Goal: Information Seeking & Learning: Check status

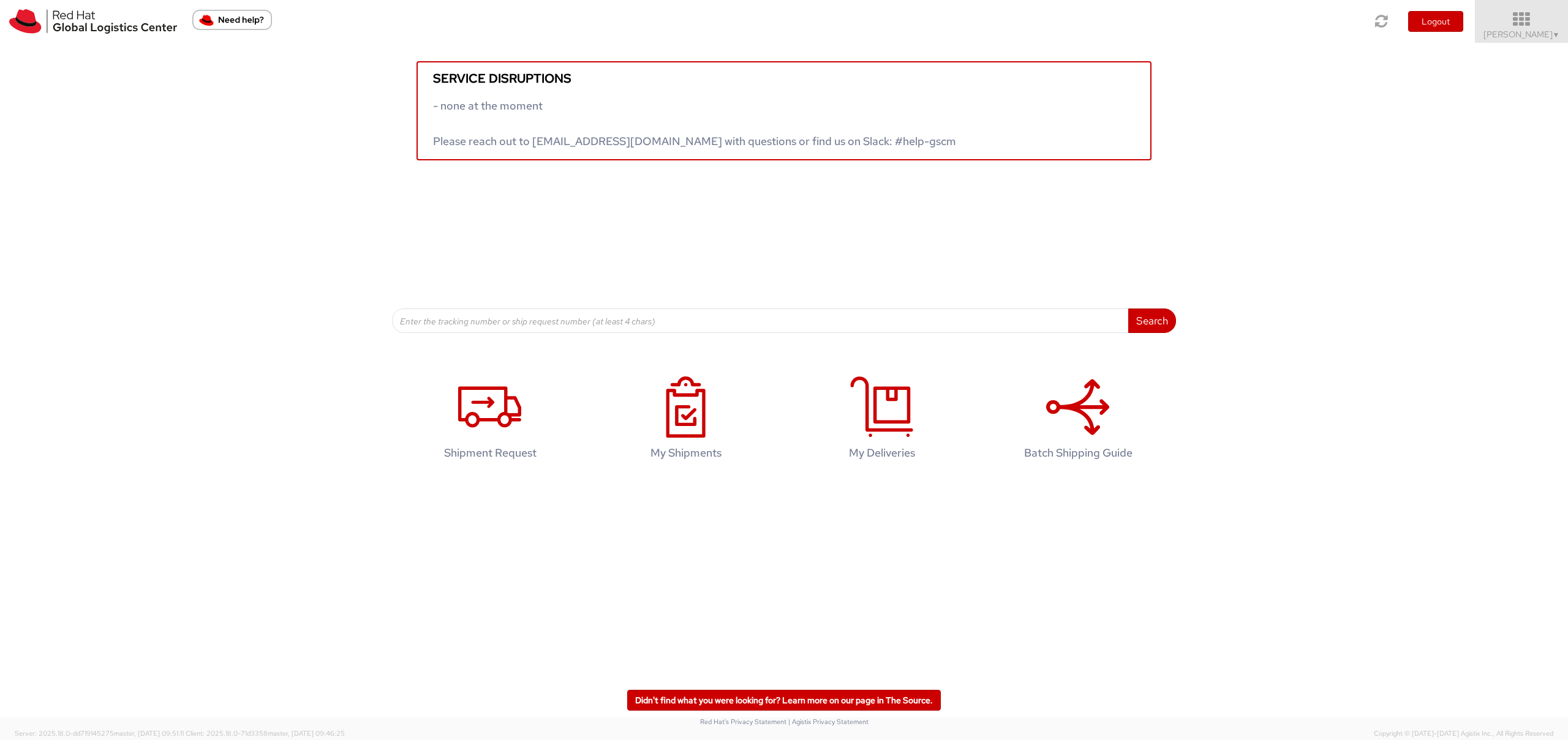
click at [1515, 34] on span "Irene Tirozzi ▼" at bounding box center [1521, 34] width 76 height 11
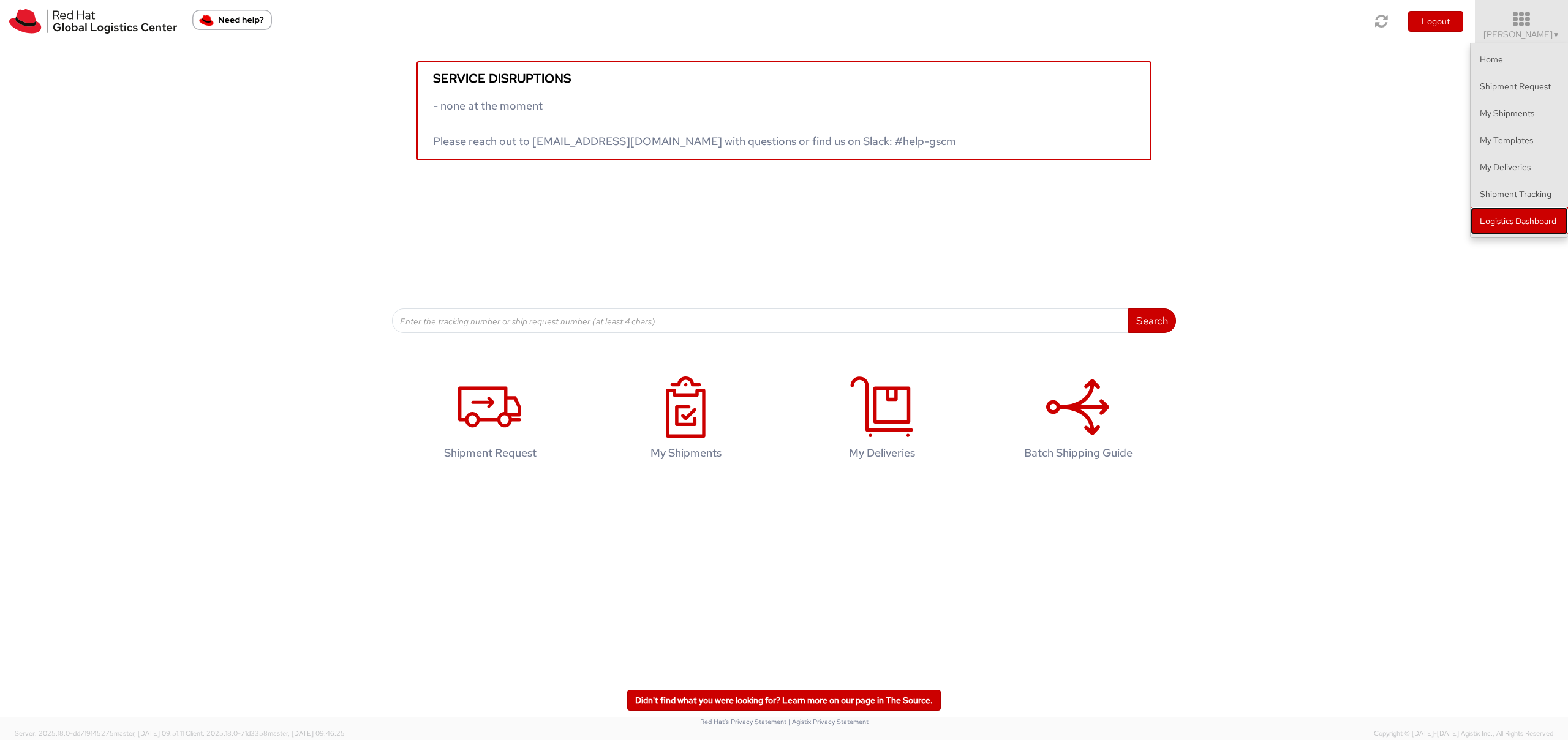
click at [1498, 221] on link "Logistics Dashboard" at bounding box center [1519, 221] width 98 height 27
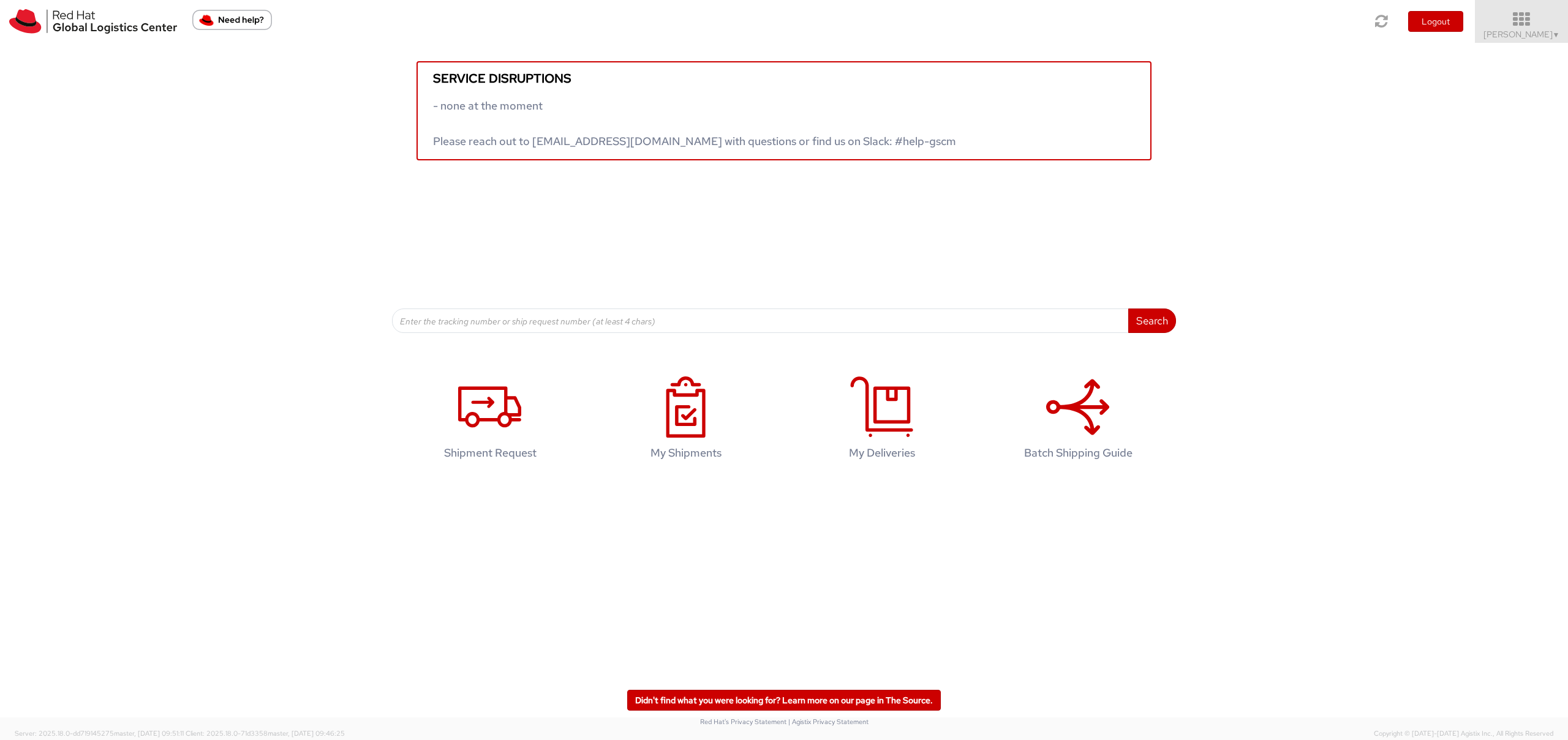
click at [1510, 26] on icon at bounding box center [1521, 20] width 107 height 17
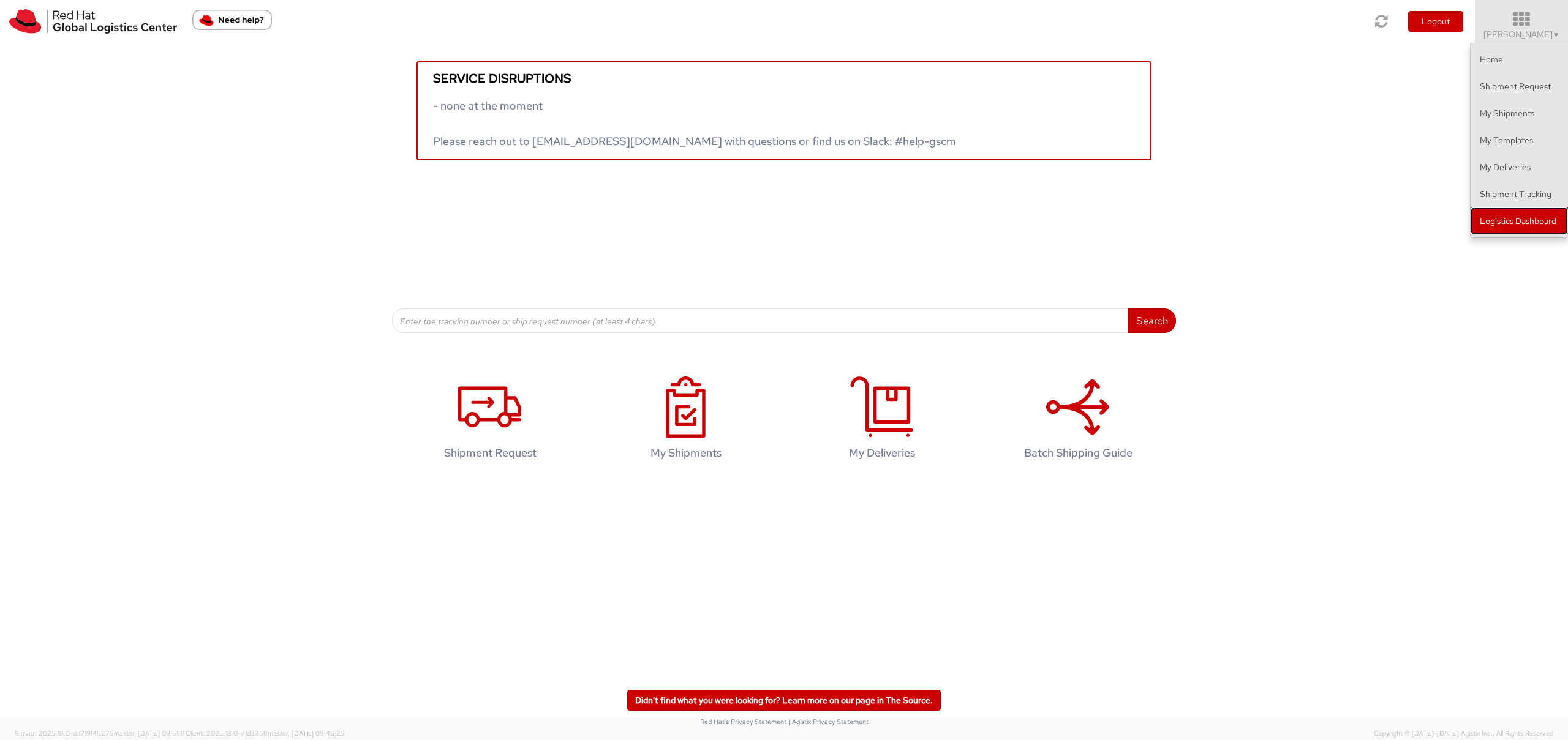
click at [1501, 217] on link "Logistics Dashboard" at bounding box center [1519, 221] width 98 height 27
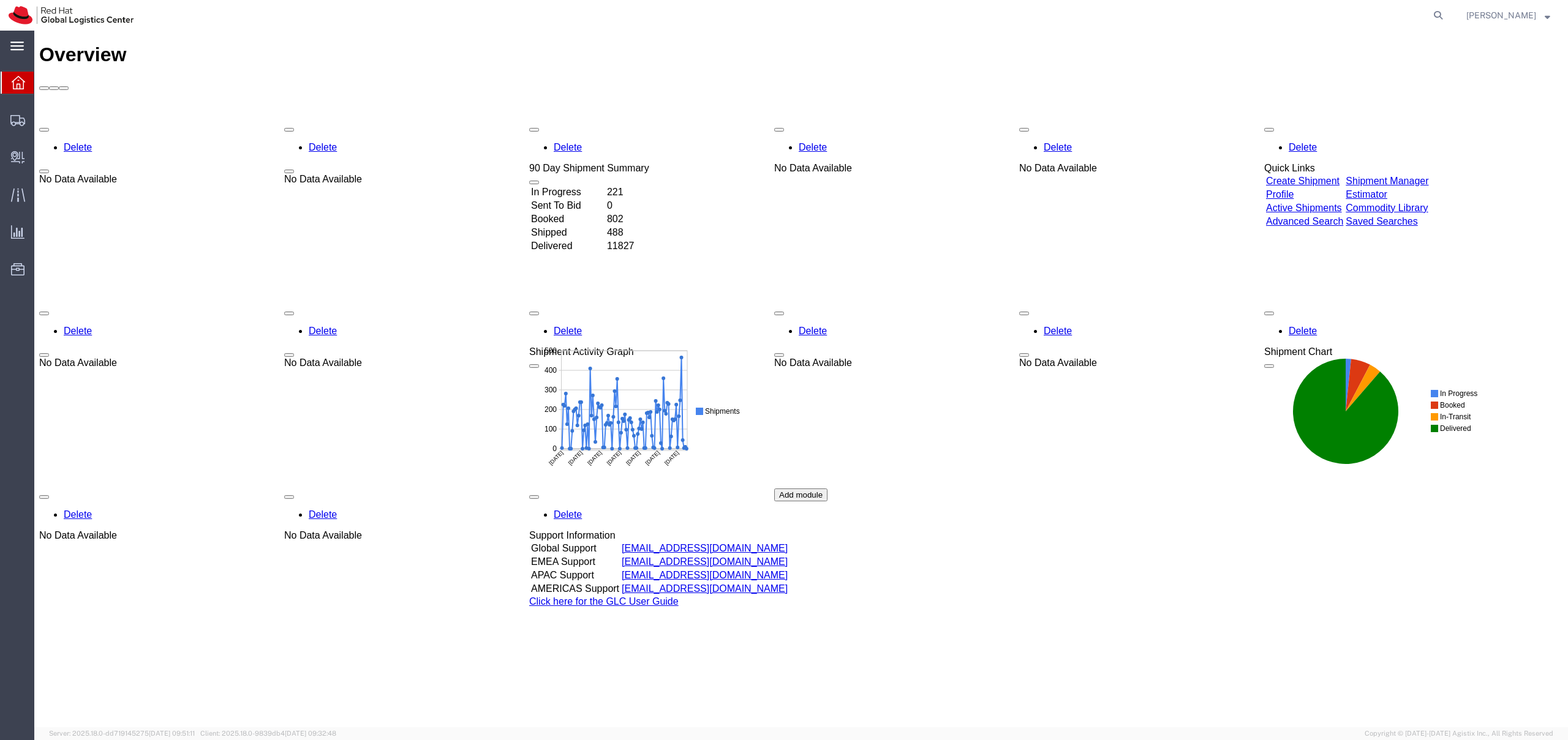
click at [22, 44] on icon at bounding box center [17, 46] width 13 height 9
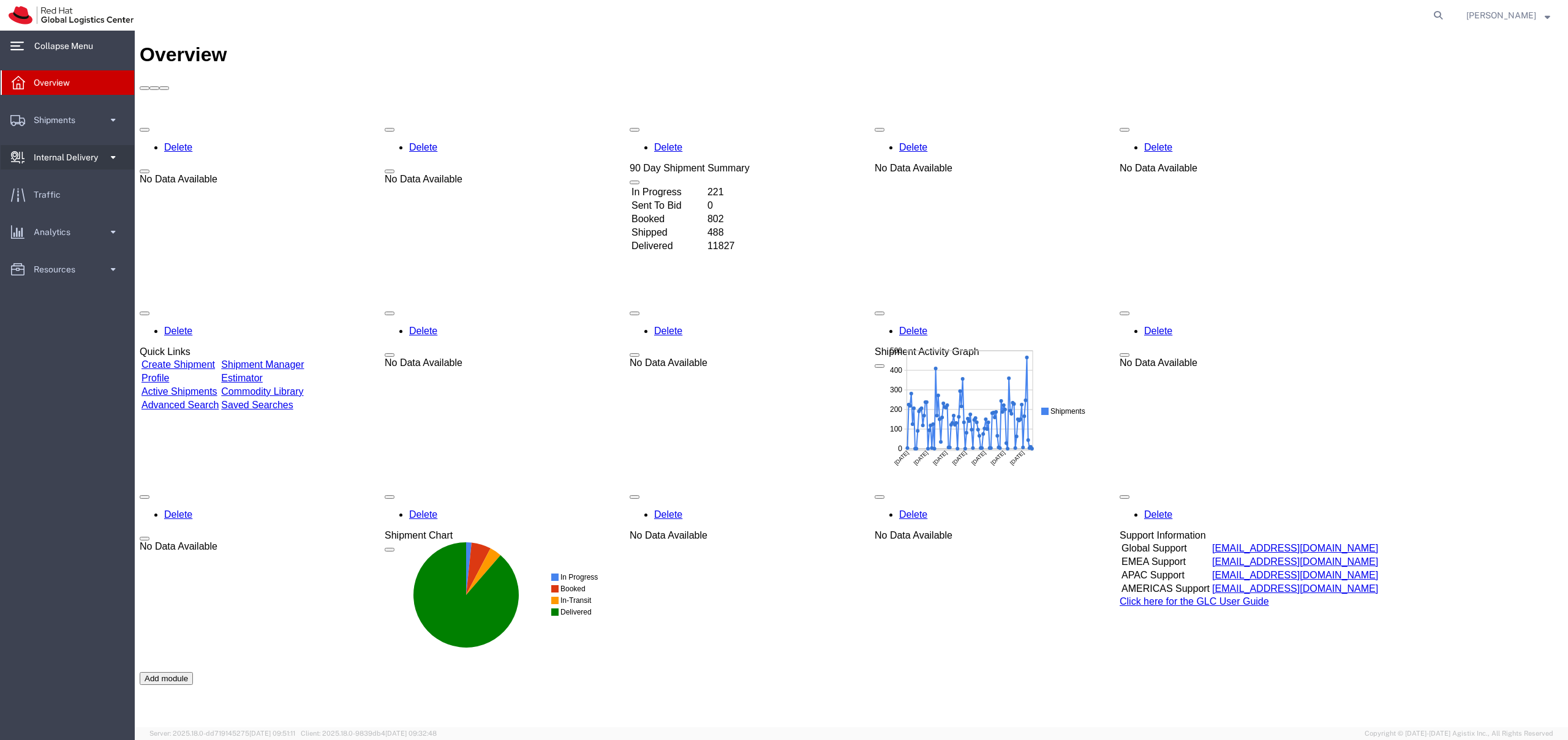
click at [85, 152] on span "Internal Delivery" at bounding box center [70, 157] width 73 height 25
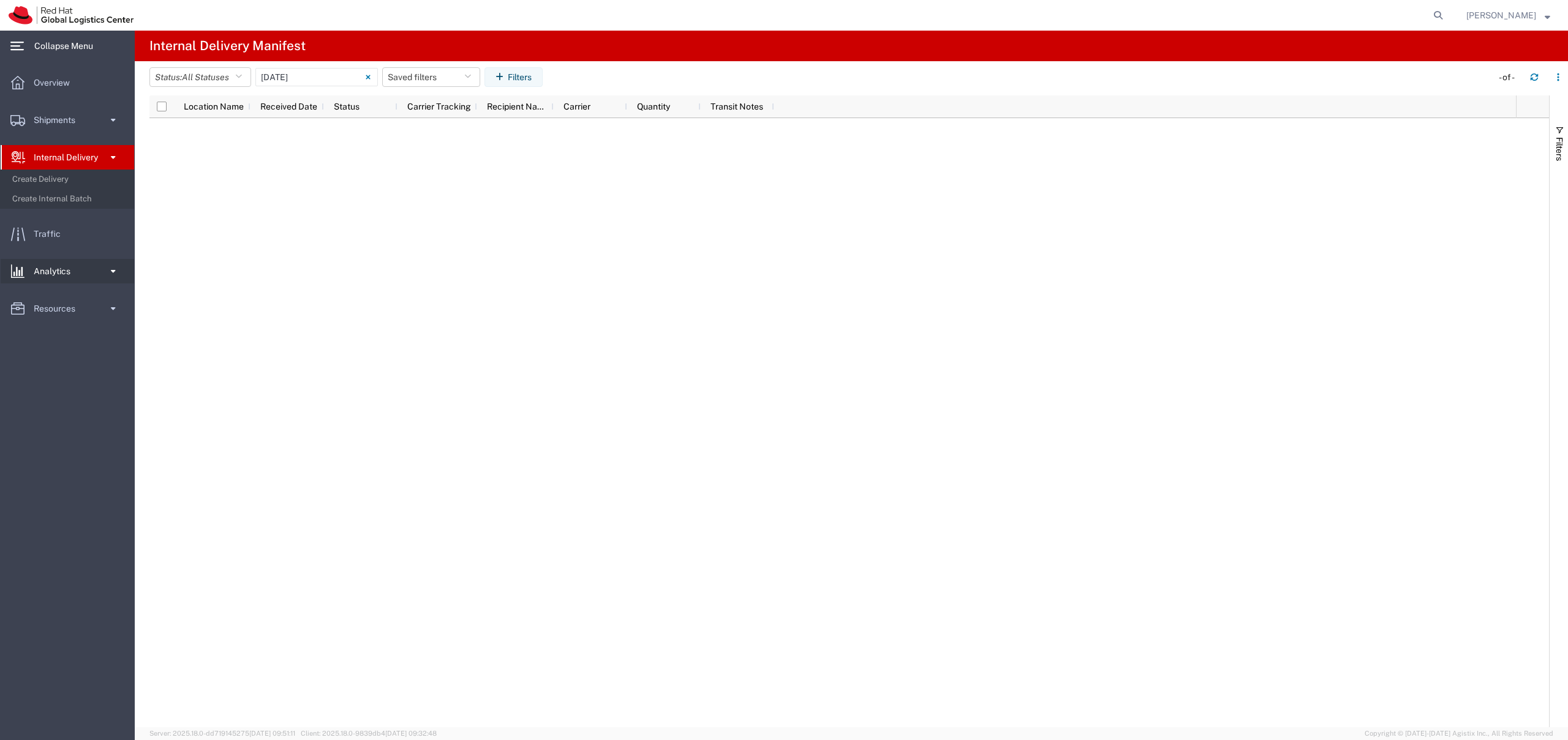
click at [46, 274] on span "Analytics" at bounding box center [56, 271] width 45 height 25
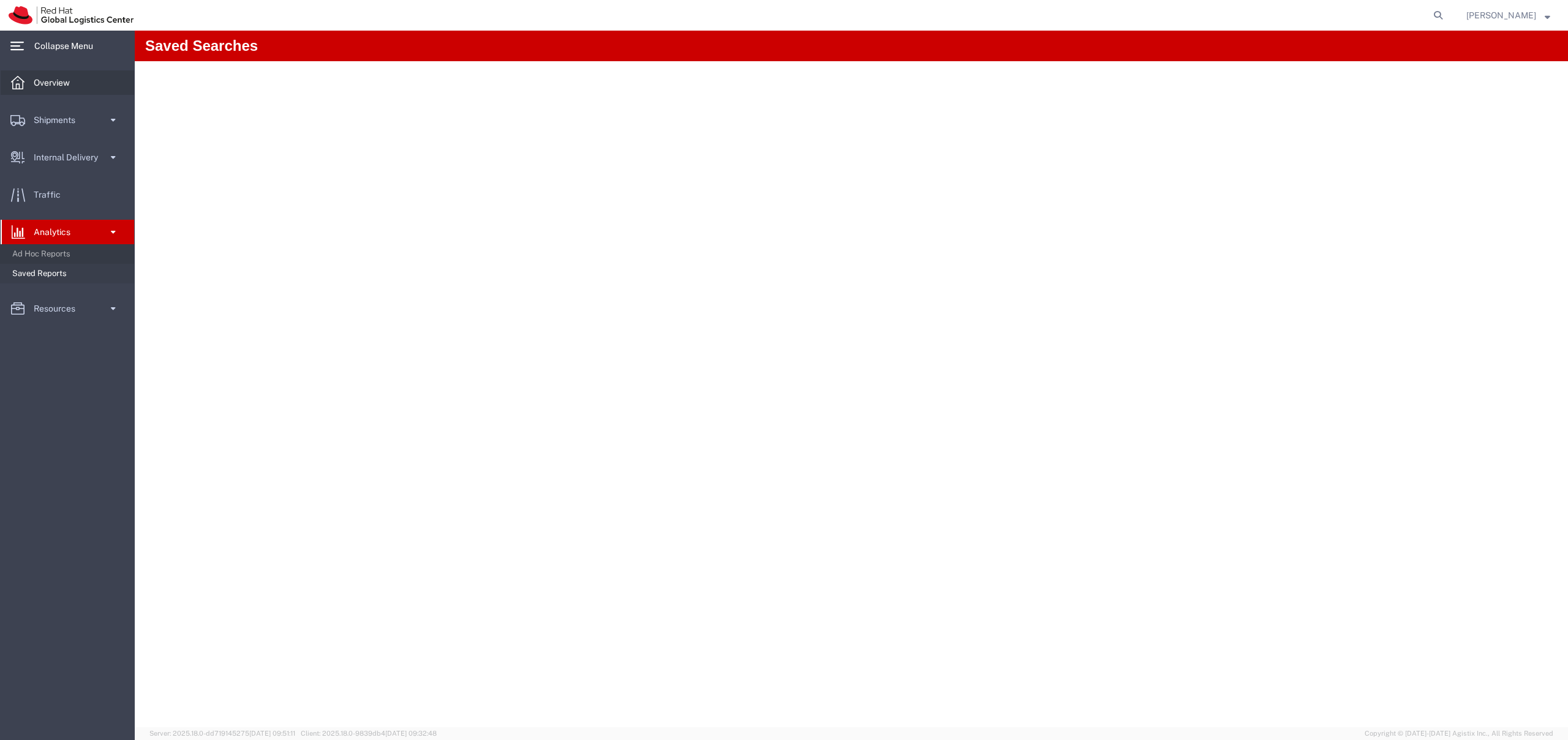
click at [46, 78] on span "Overview" at bounding box center [56, 82] width 44 height 25
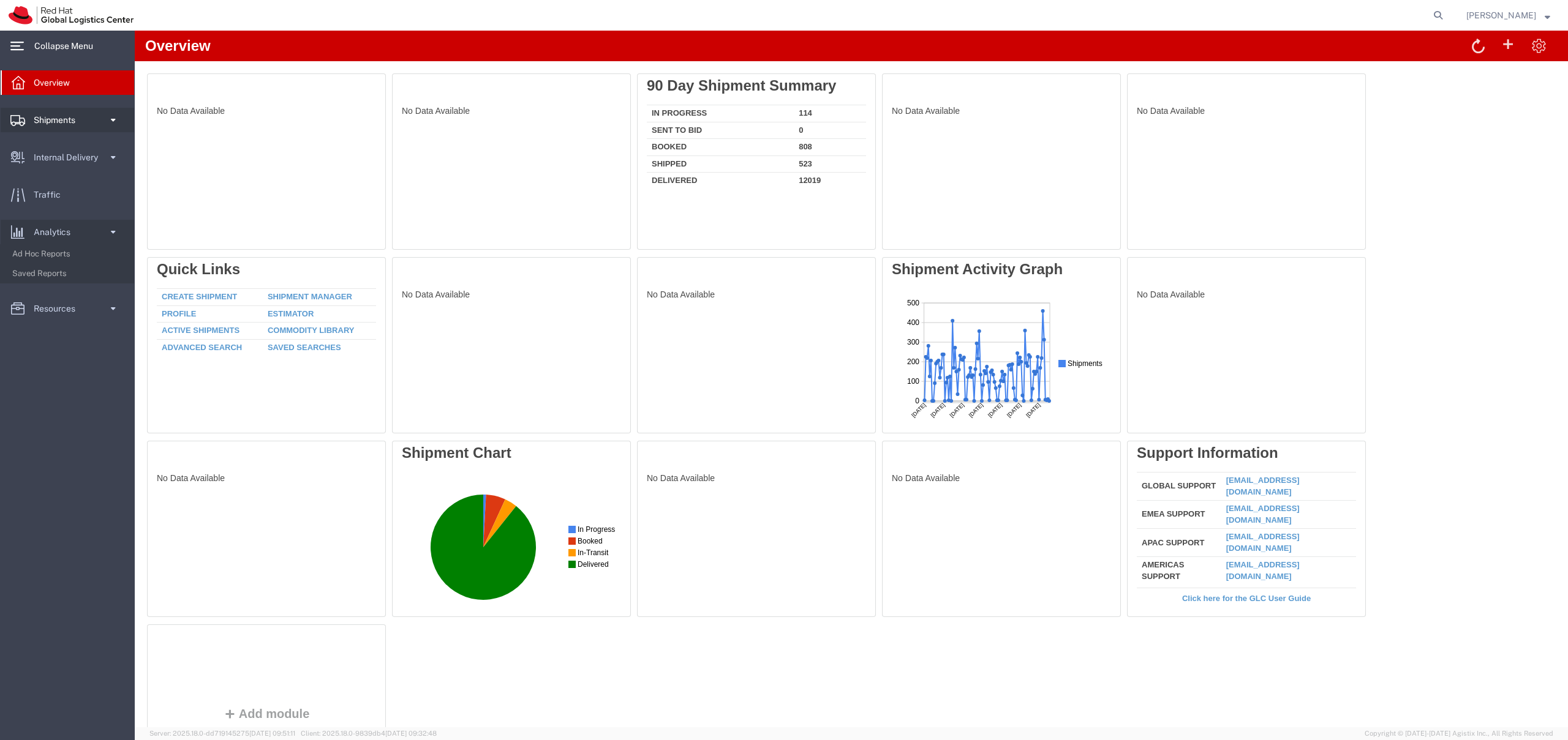
click at [64, 112] on span "Shipments" at bounding box center [59, 119] width 50 height 25
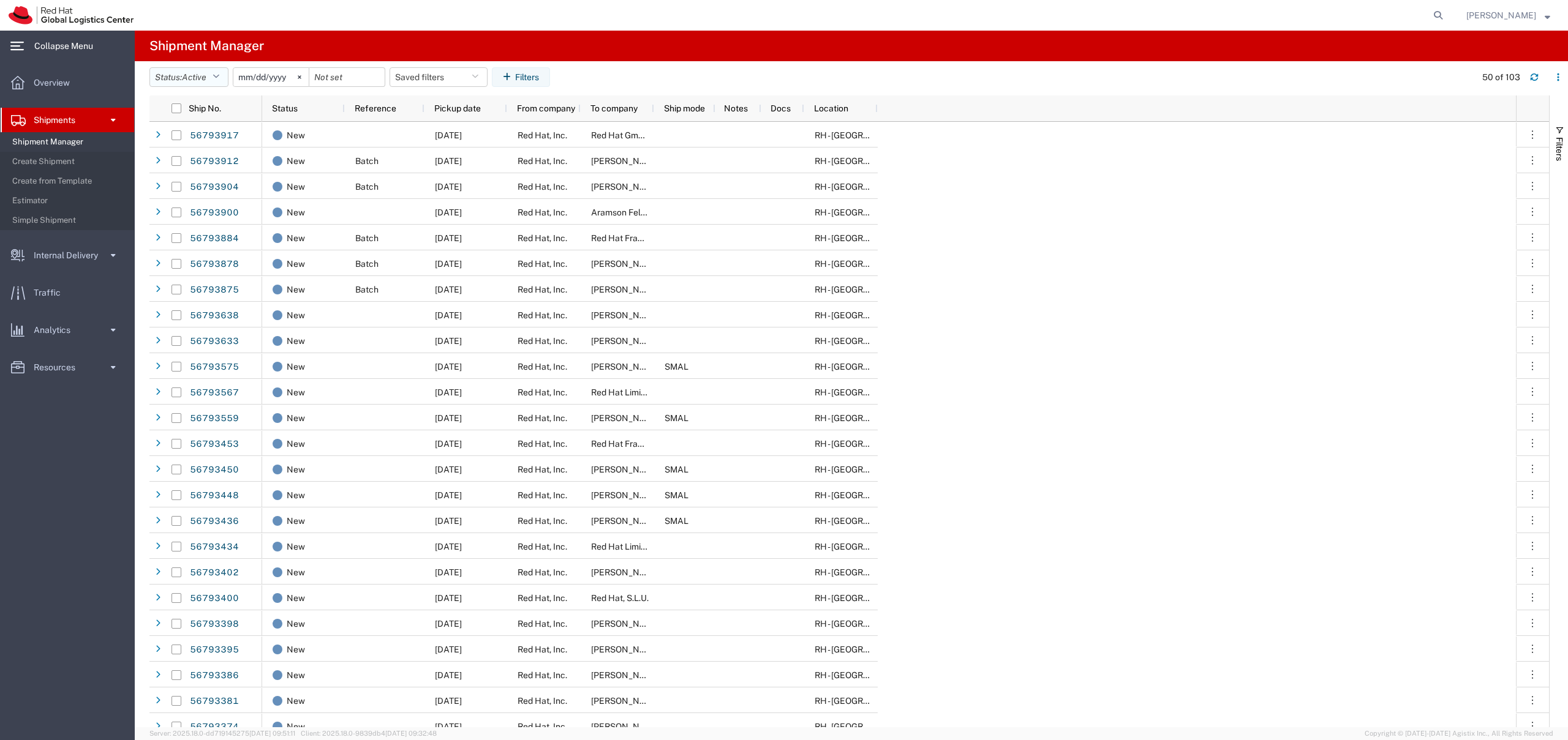
click at [225, 76] on button "Status: Active" at bounding box center [189, 77] width 79 height 20
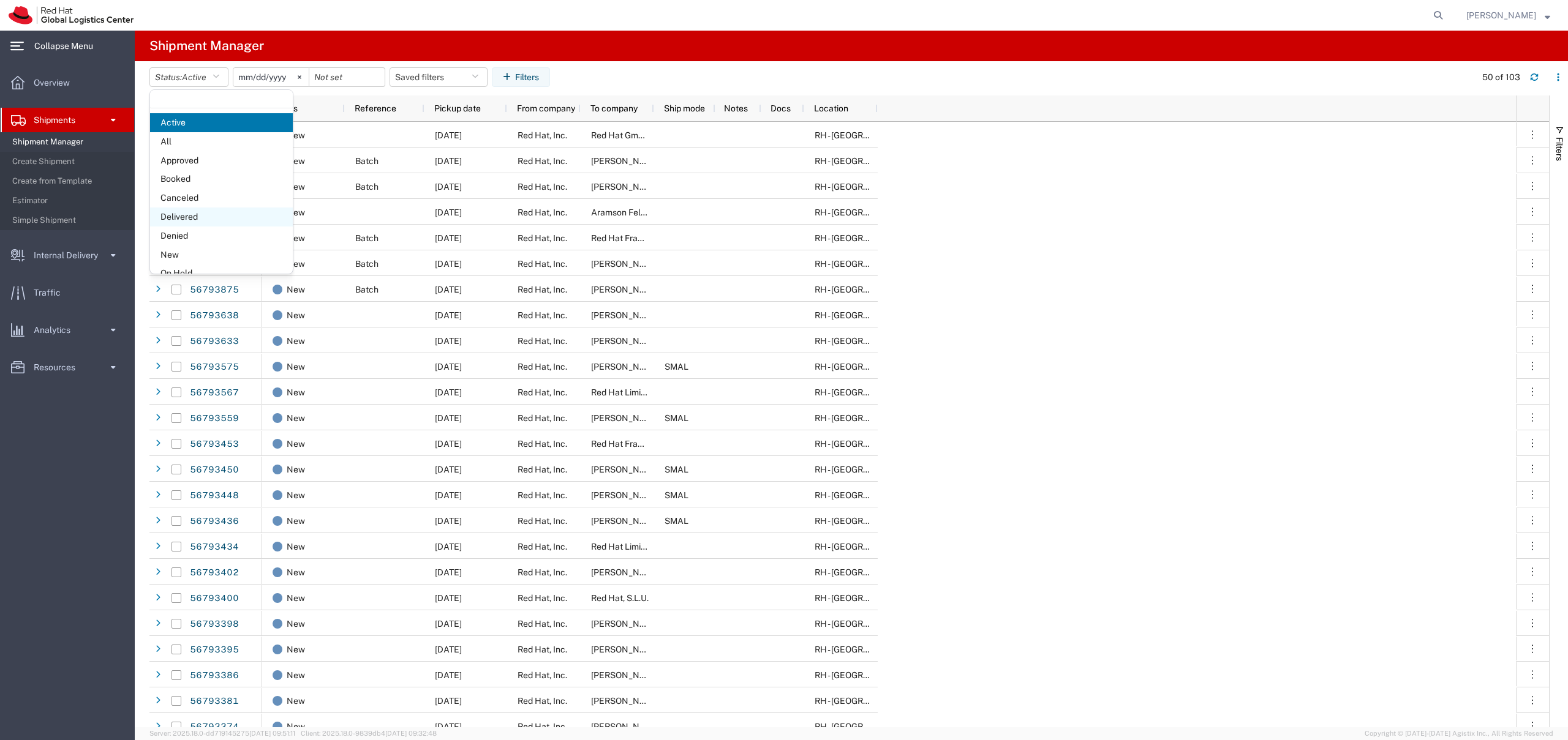
click at [200, 215] on span "Delivered" at bounding box center [221, 217] width 143 height 19
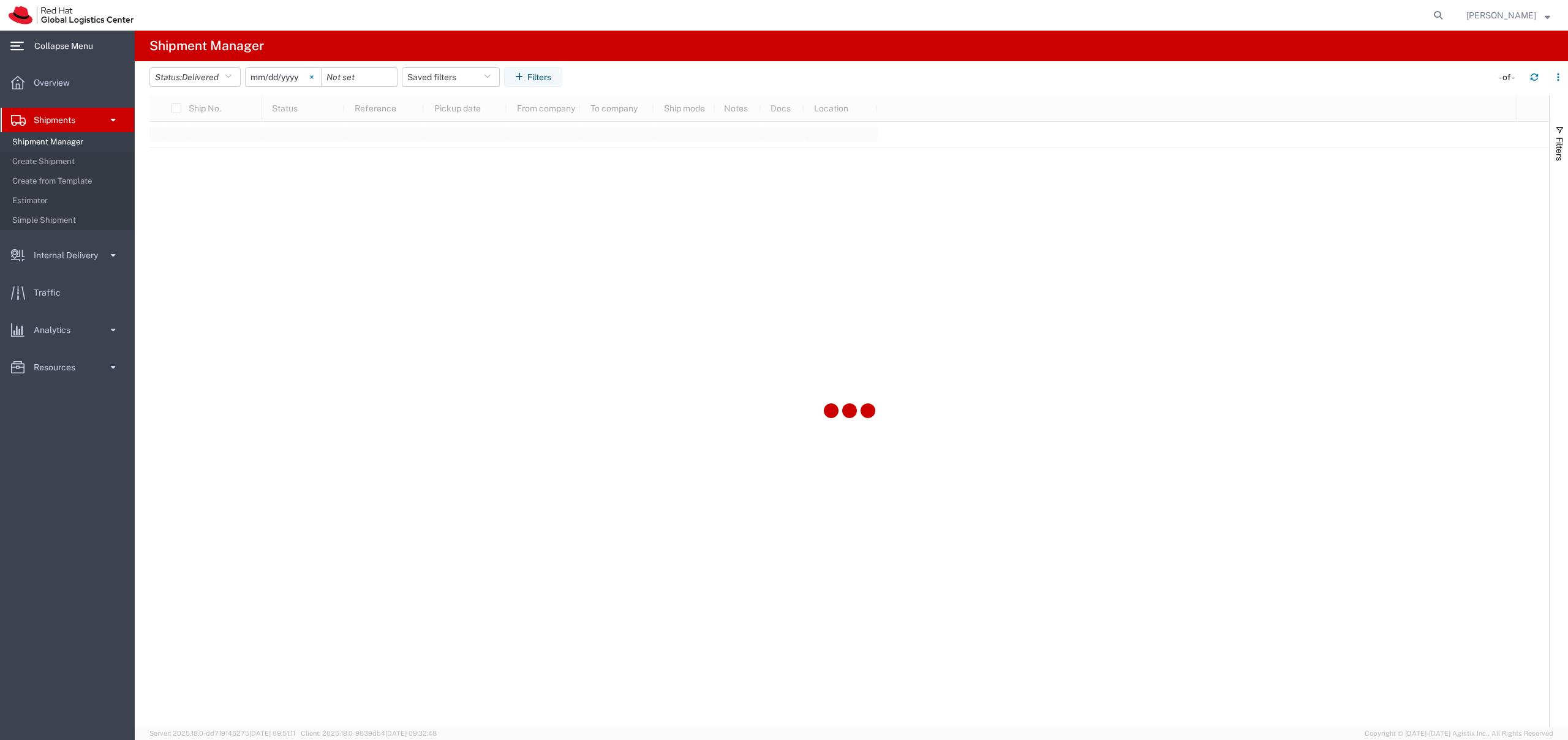
click at [313, 76] on icon at bounding box center [312, 77] width 4 height 4
click at [457, 74] on button "Saved filters" at bounding box center [451, 77] width 98 height 20
click at [443, 127] on span "Save as new" at bounding box center [445, 131] width 49 height 13
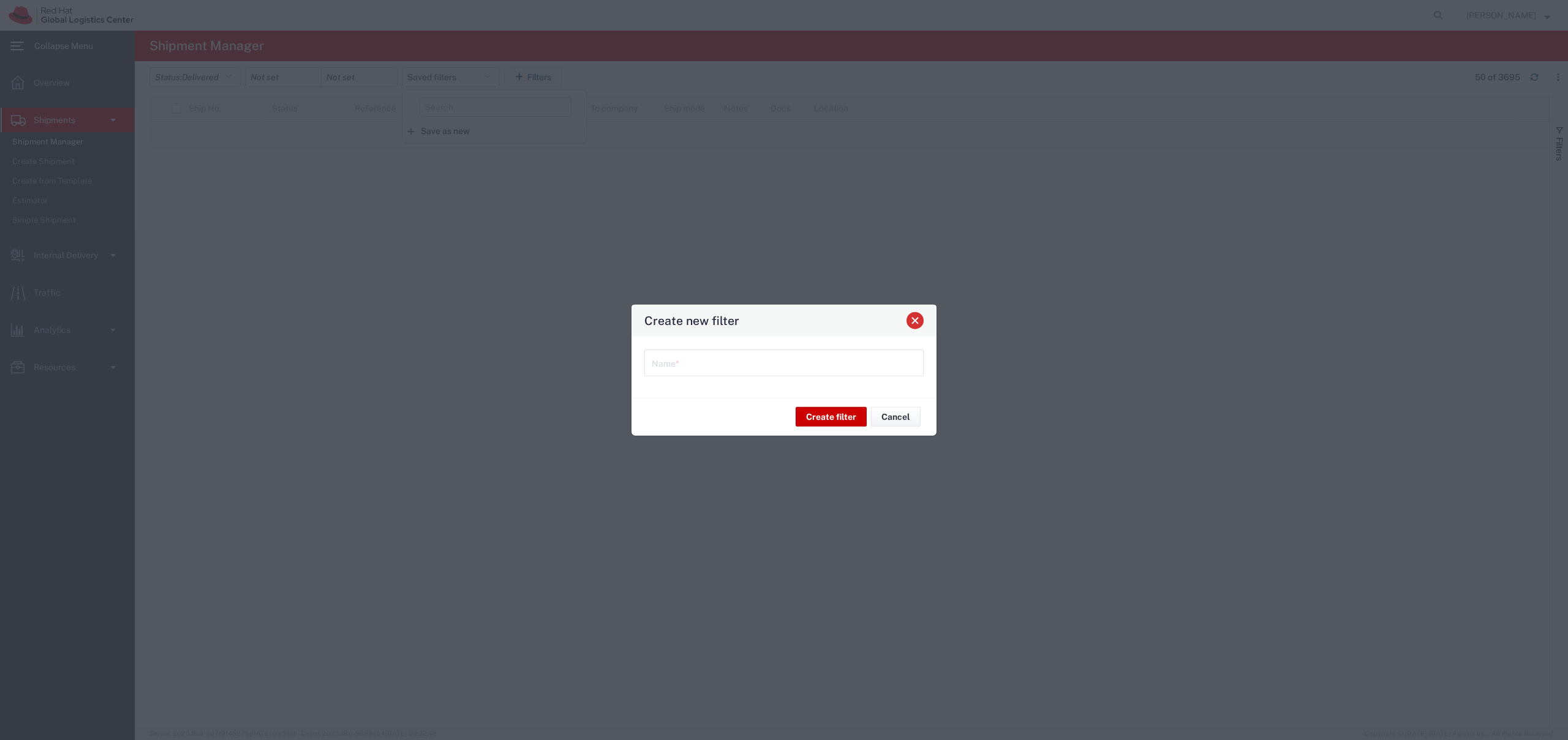
click at [919, 320] on span "Close" at bounding box center [915, 321] width 9 height 9
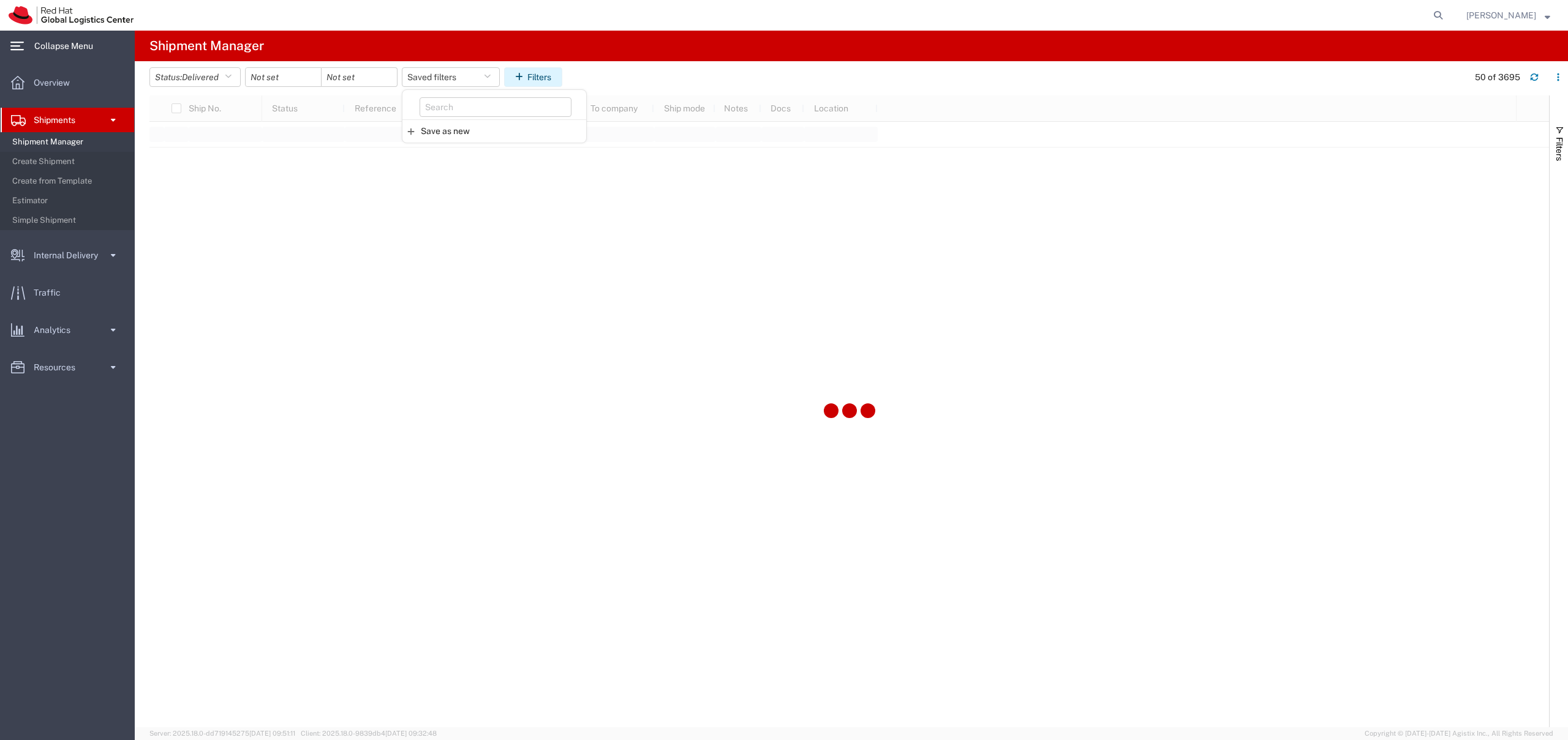
click at [542, 82] on button "Filters" at bounding box center [533, 77] width 58 height 20
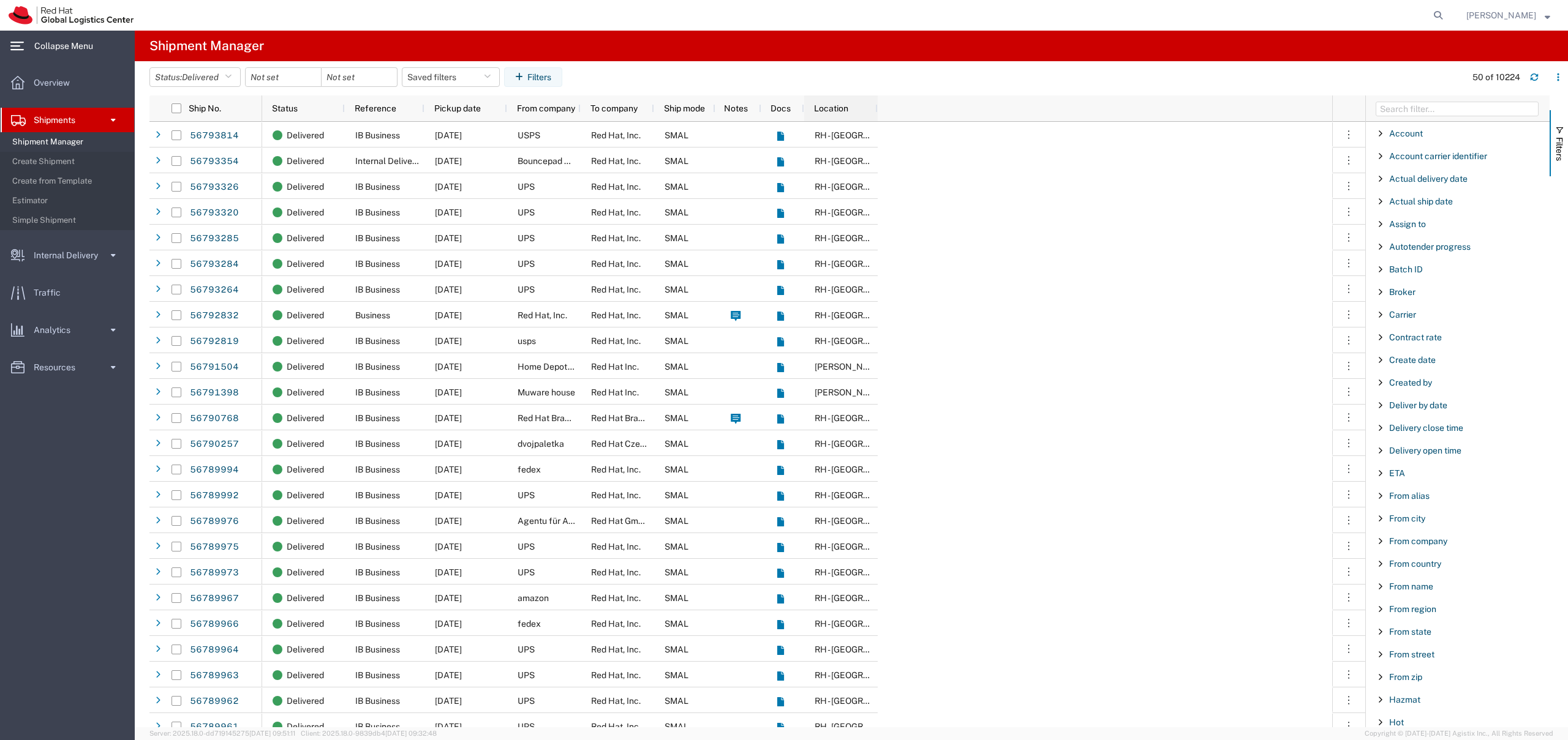
click at [827, 113] on div "Location" at bounding box center [843, 109] width 59 height 20
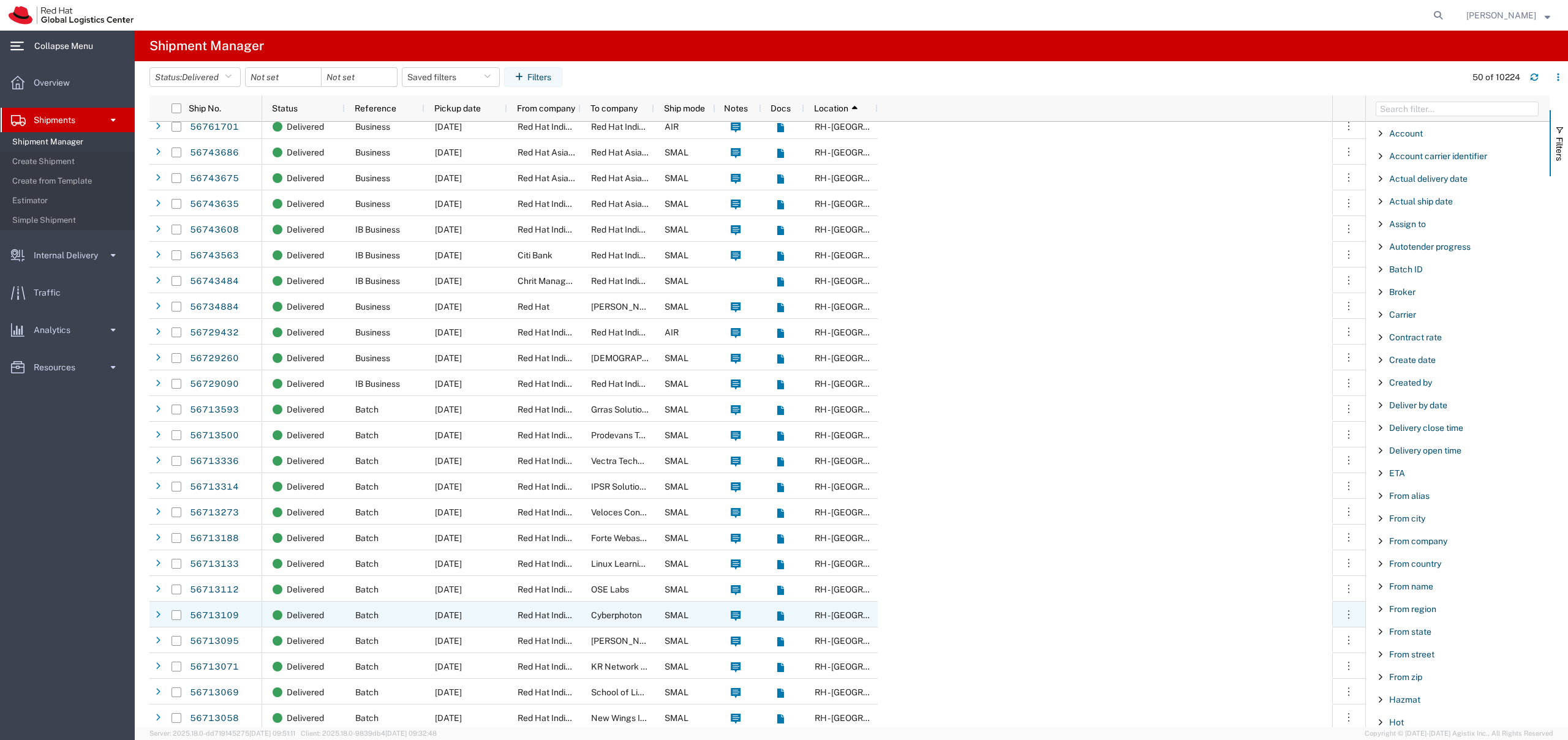
scroll to position [966, 0]
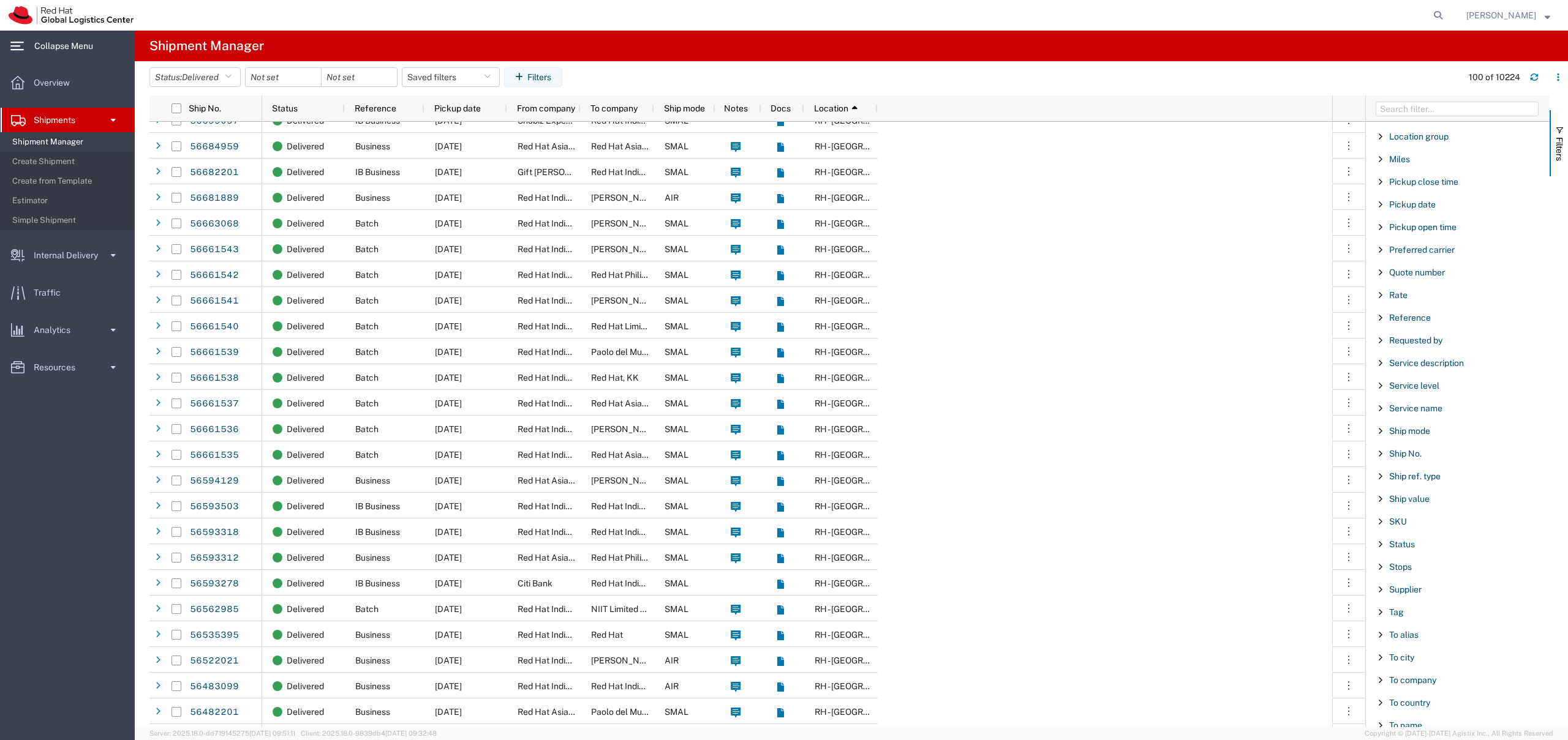
scroll to position [723, 0]
click at [1407, 630] on span "To alias" at bounding box center [1403, 632] width 29 height 10
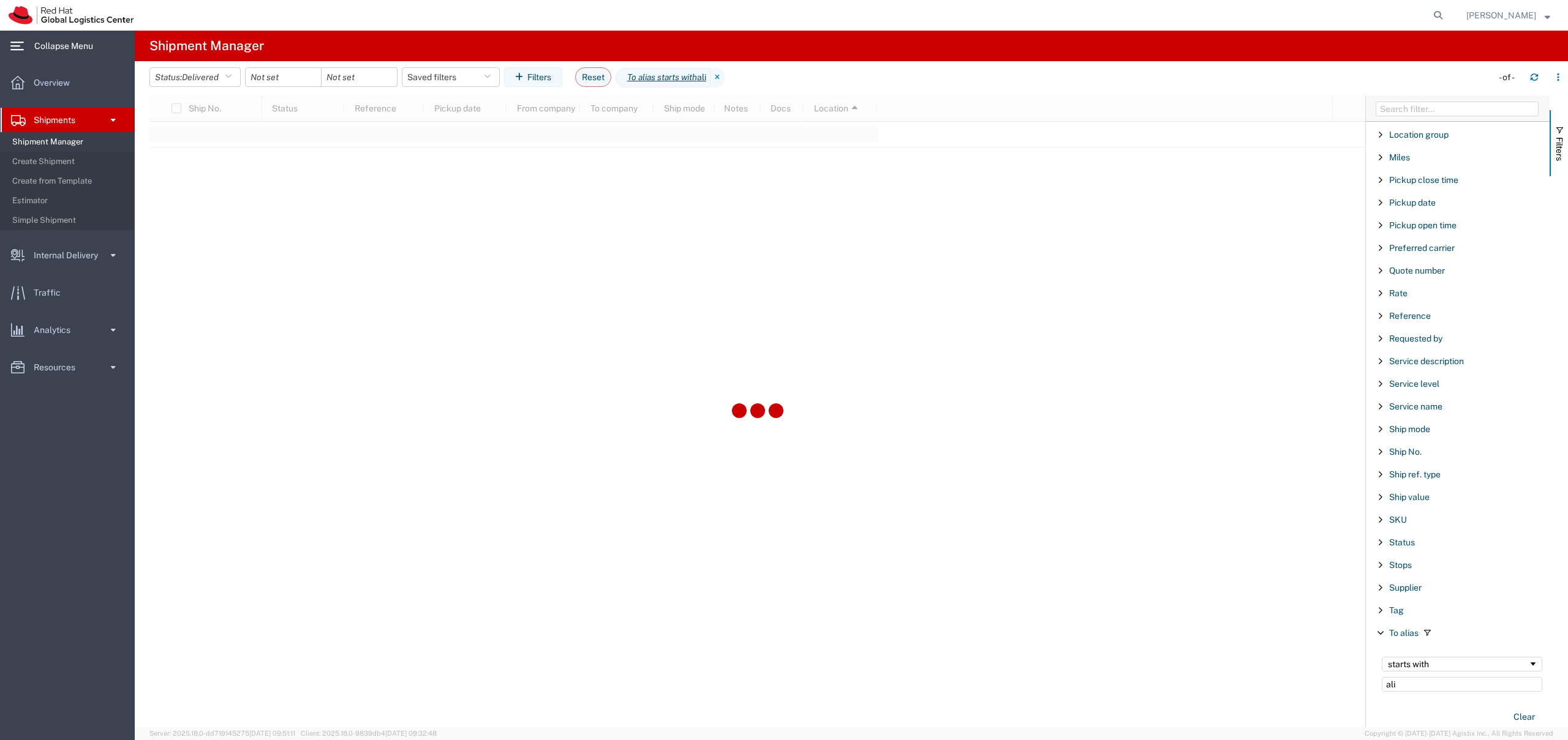
type input "ali"
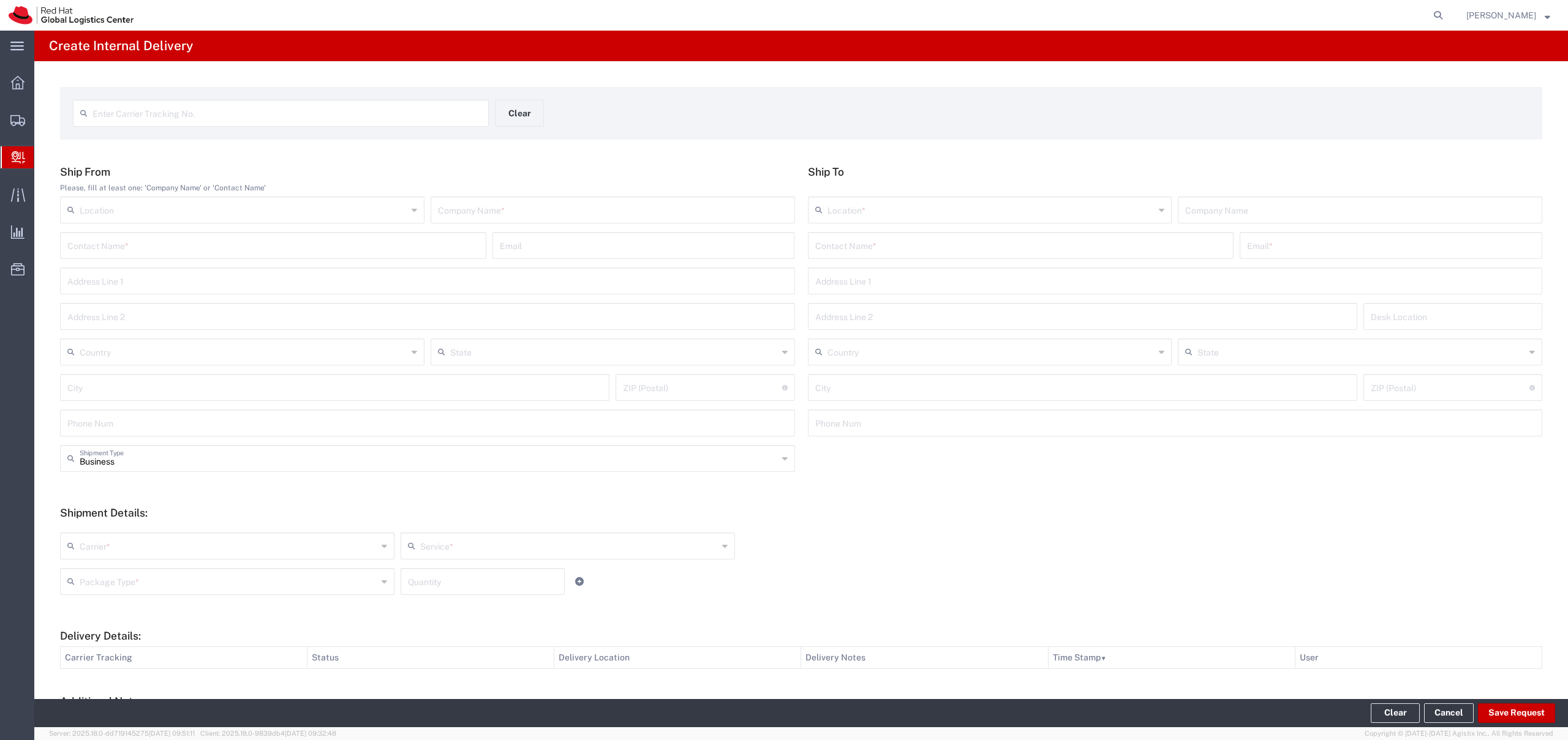
click at [1552, 21] on div "[PERSON_NAME]" at bounding box center [1508, 15] width 102 height 31
click at [1548, 21] on span "[PERSON_NAME]" at bounding box center [1508, 15] width 84 height 13
click at [1095, 104] on div "Enter Carrier Tracking No. Clear" at bounding box center [801, 117] width 1469 height 36
click at [13, 81] on icon at bounding box center [18, 82] width 13 height 13
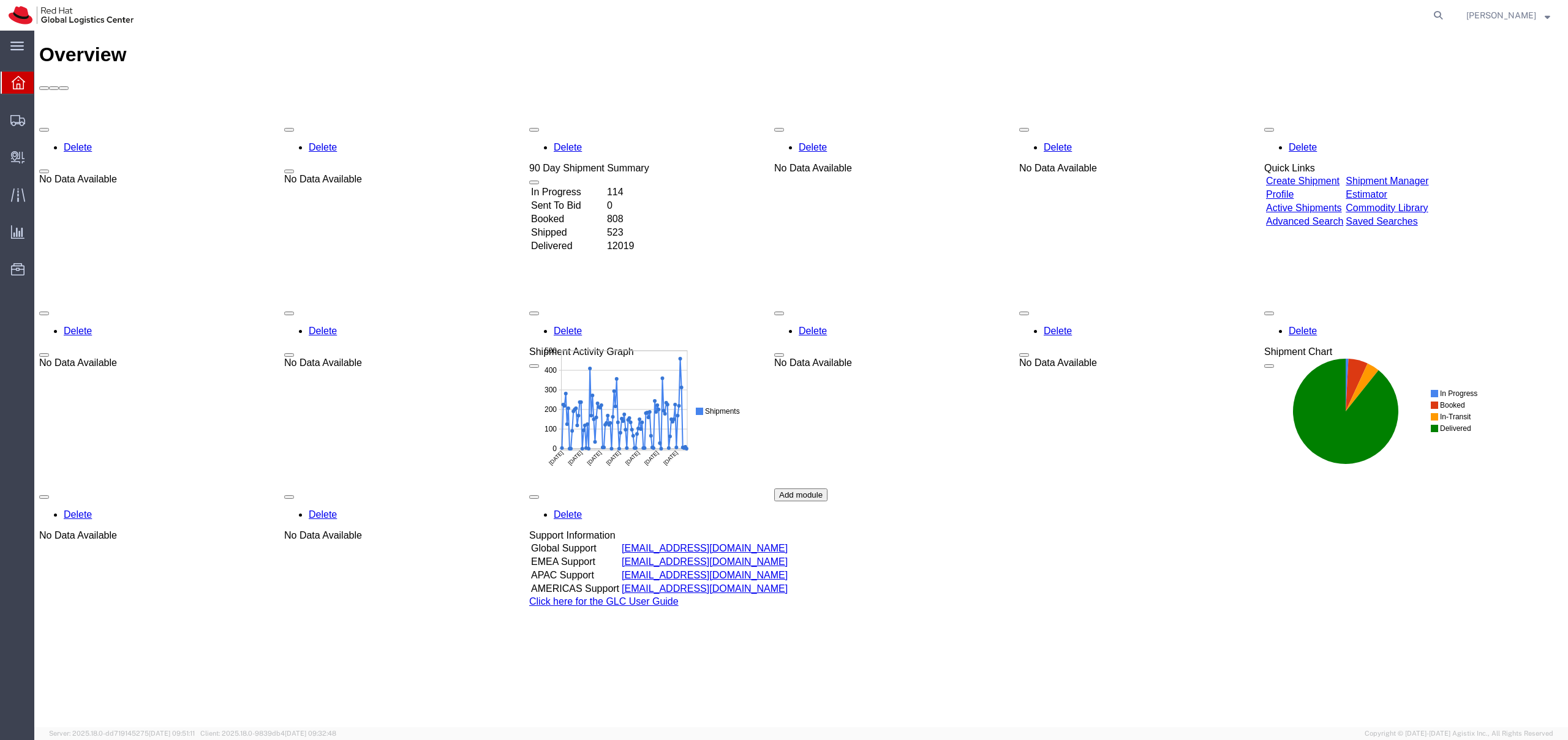
click at [49, 12] on img at bounding box center [71, 15] width 125 height 19
click at [71, 12] on img at bounding box center [71, 15] width 125 height 19
click at [18, 80] on icon at bounding box center [19, 82] width 13 height 13
click at [649, 198] on div "In Progress 114 Sent To Bid 0 Booked 808 Shipped 523 Delivered 12019" at bounding box center [589, 219] width 120 height 68
click at [649, 185] on div "In Progress 114 Sent To Bid 0 Booked 808 Shipped 523 Delivered 12019" at bounding box center [589, 261] width 120 height 151
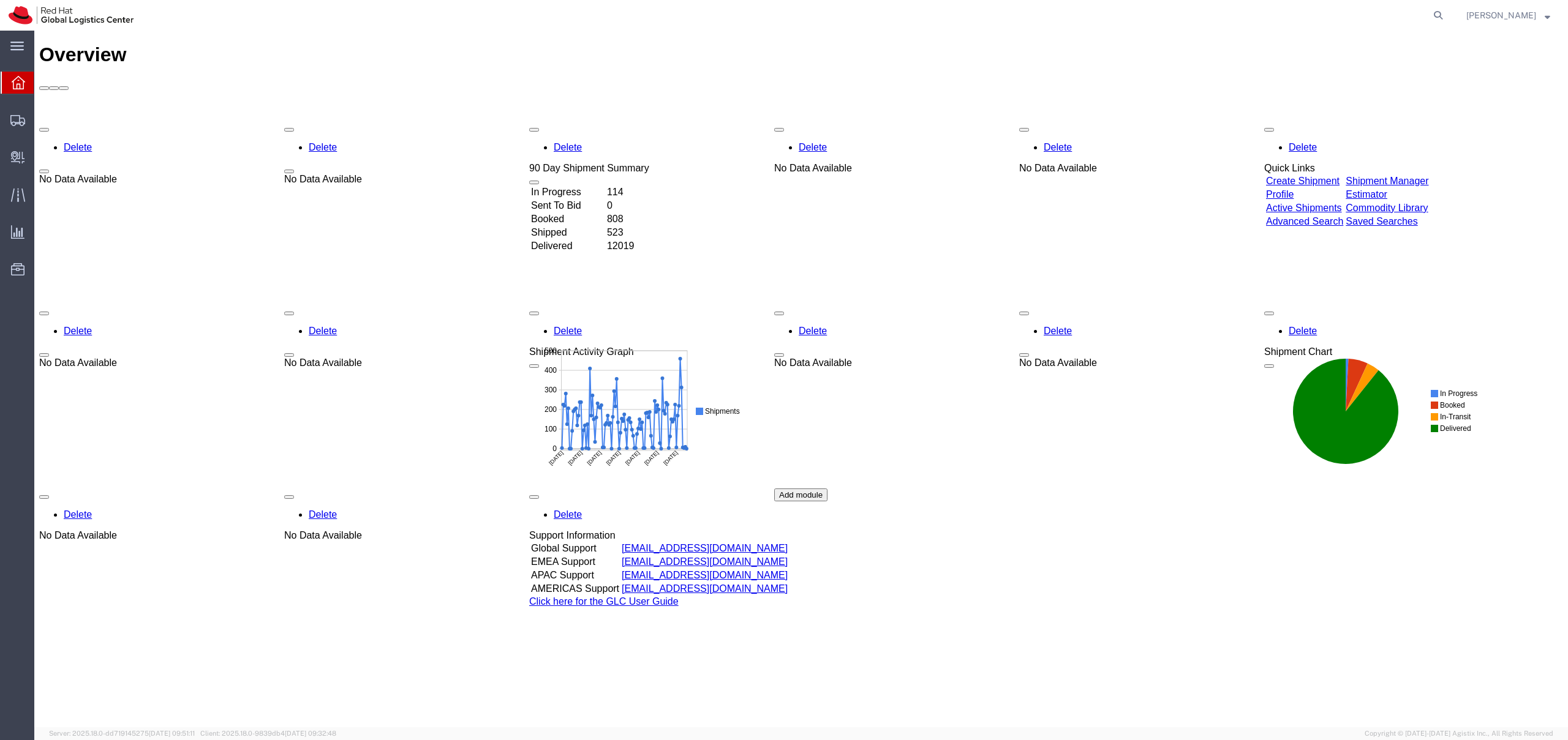
click at [1097, 163] on div "No Data Available" at bounding box center [1058, 168] width 78 height 11
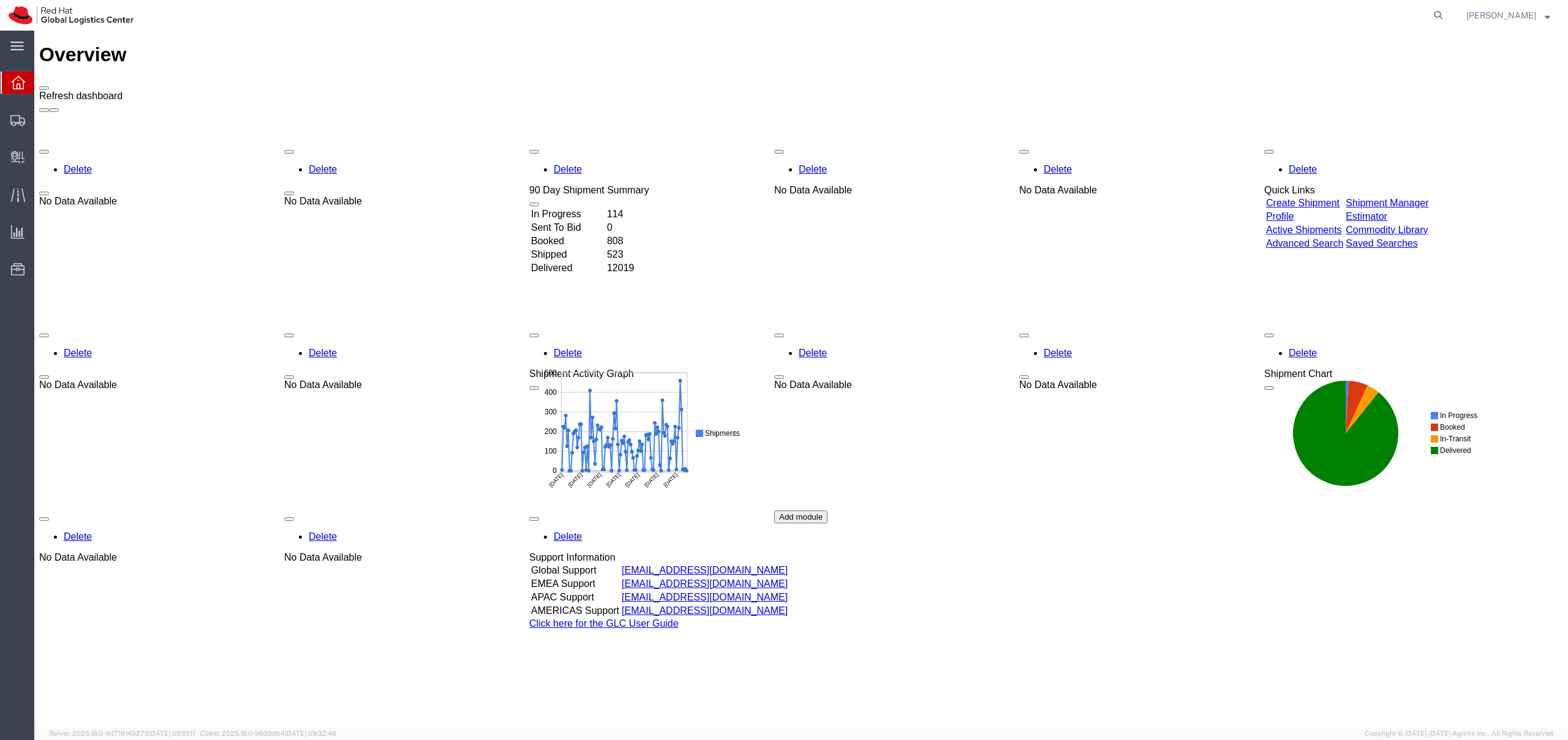
click at [44, 88] on span at bounding box center [44, 88] width 0 height 0
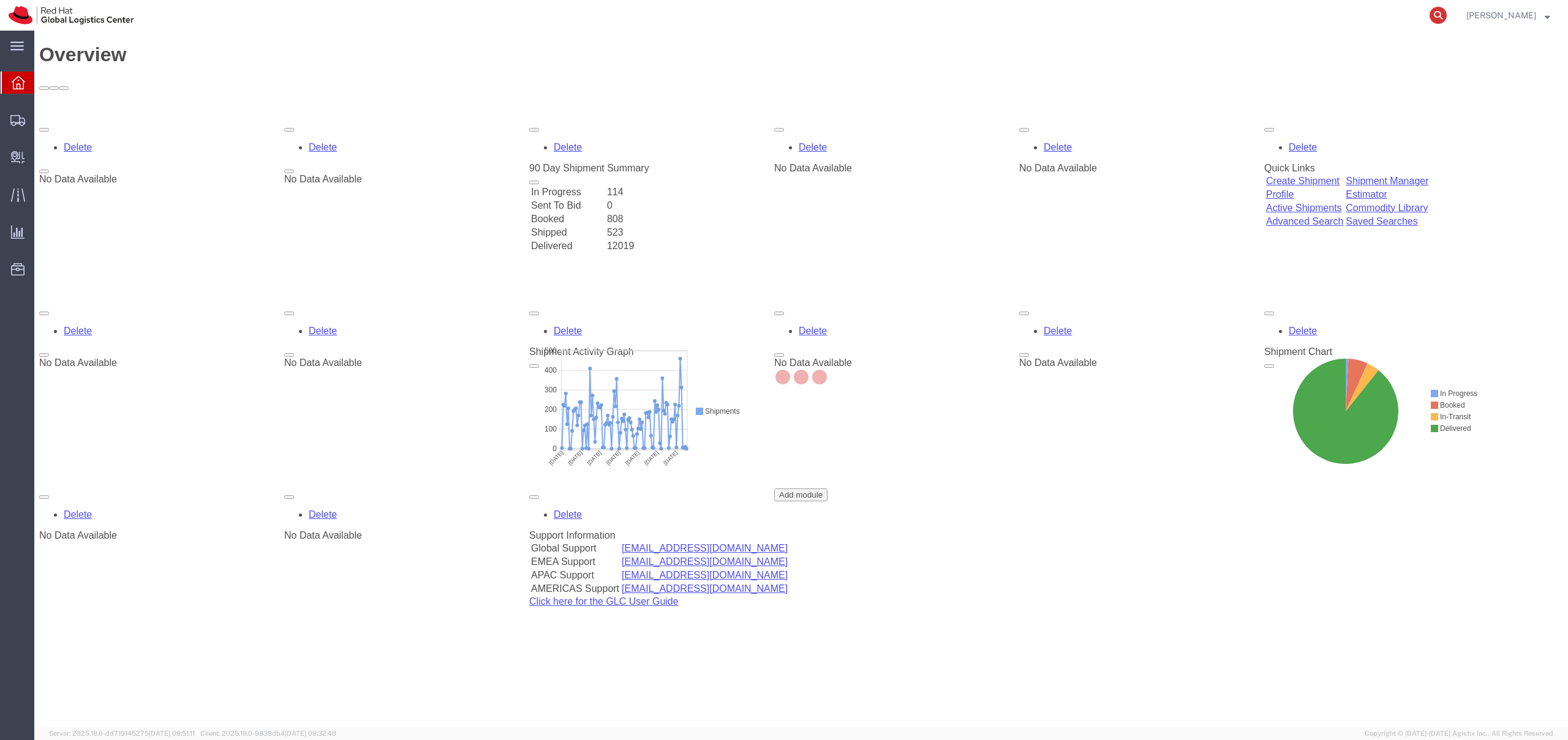
click at [1447, 11] on icon at bounding box center [1438, 15] width 17 height 17
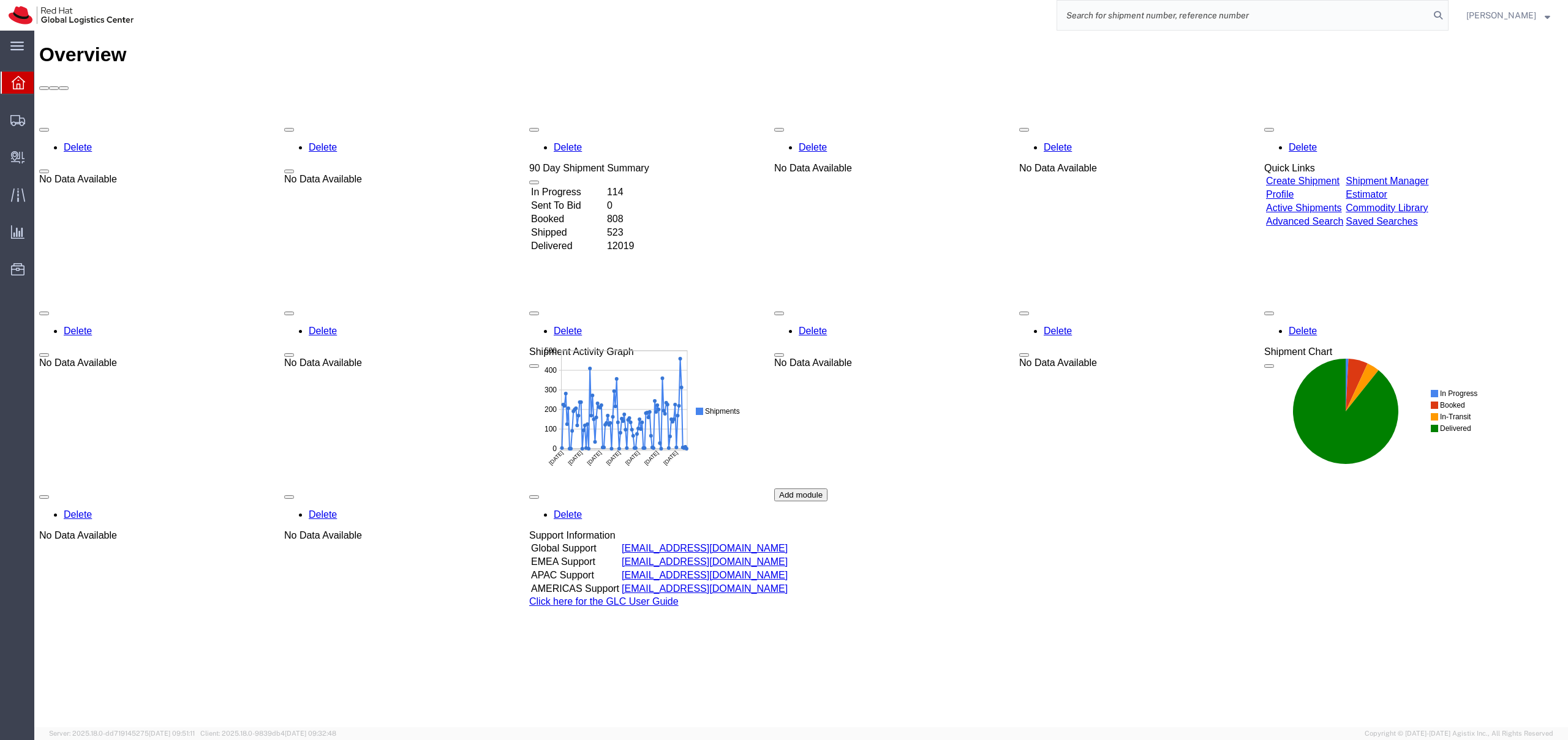
click at [1259, 14] on input "search" at bounding box center [1243, 15] width 372 height 29
click at [1156, 16] on input "search" at bounding box center [1243, 15] width 372 height 29
type input "r"
type input "ali"
click at [1447, 13] on icon at bounding box center [1438, 15] width 17 height 17
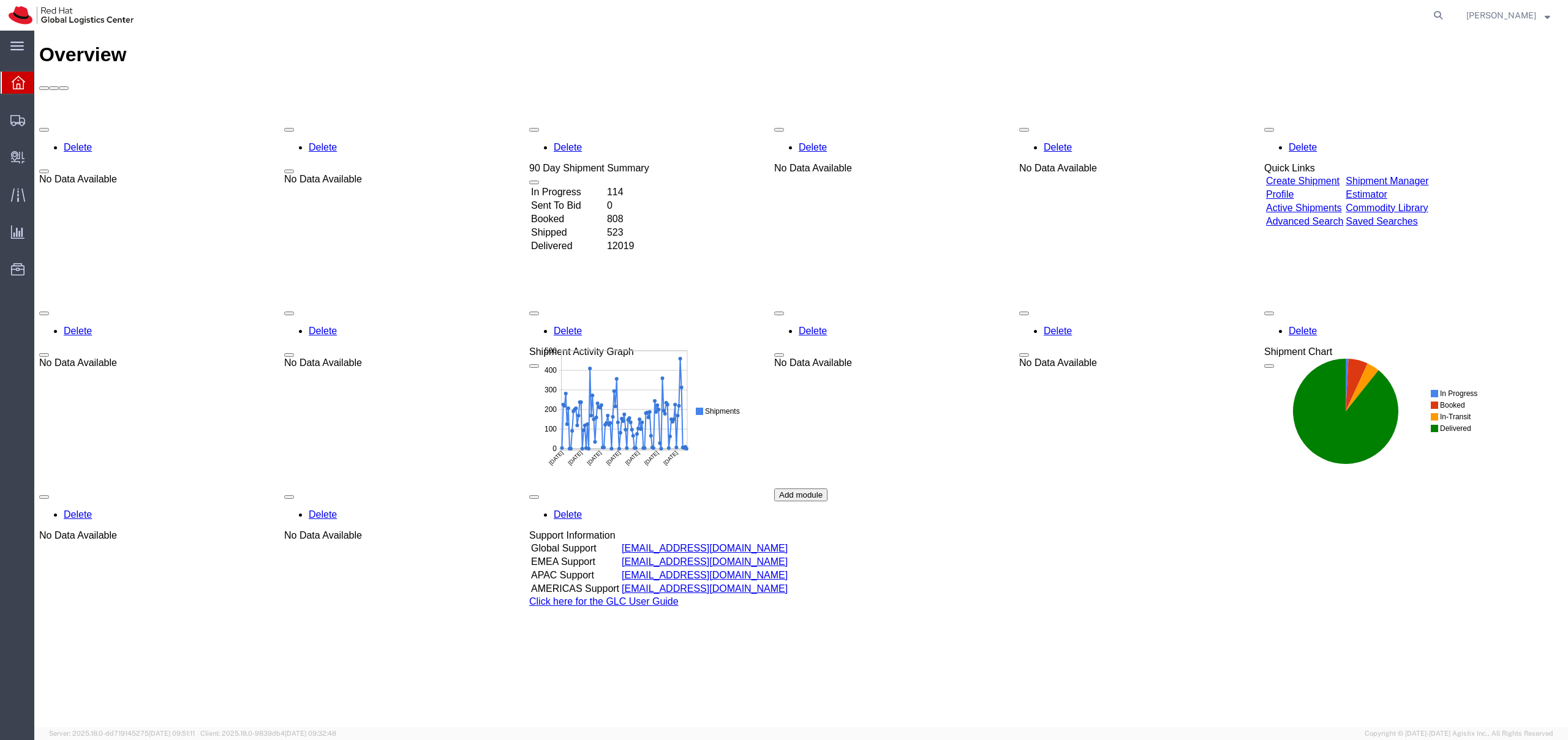
click at [1529, 19] on span "[PERSON_NAME]" at bounding box center [1500, 15] width 70 height 13
click at [22, 35] on div "main_menu Created with Sketch." at bounding box center [17, 46] width 35 height 31
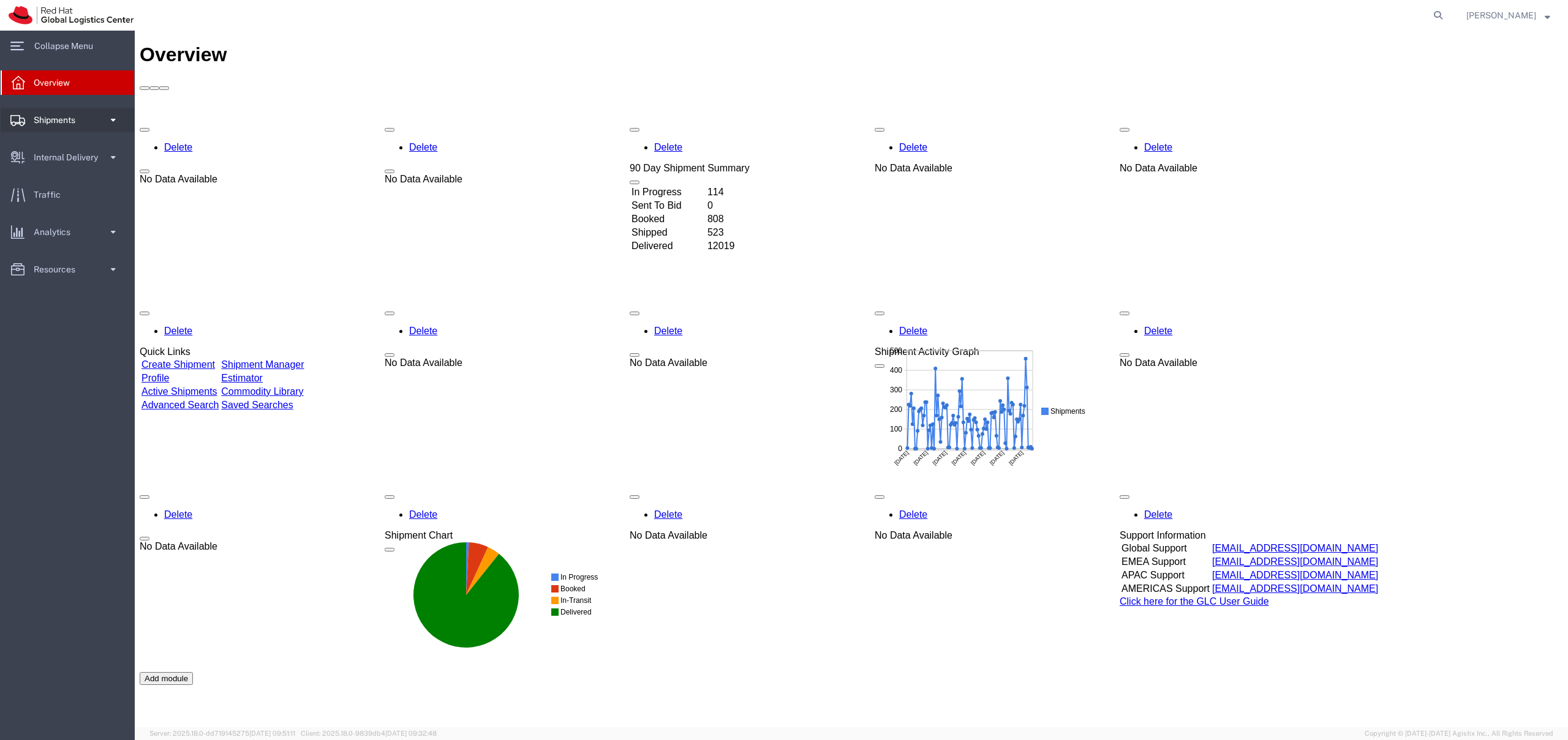
click at [104, 119] on link "Shipments" at bounding box center [67, 119] width 133 height 25
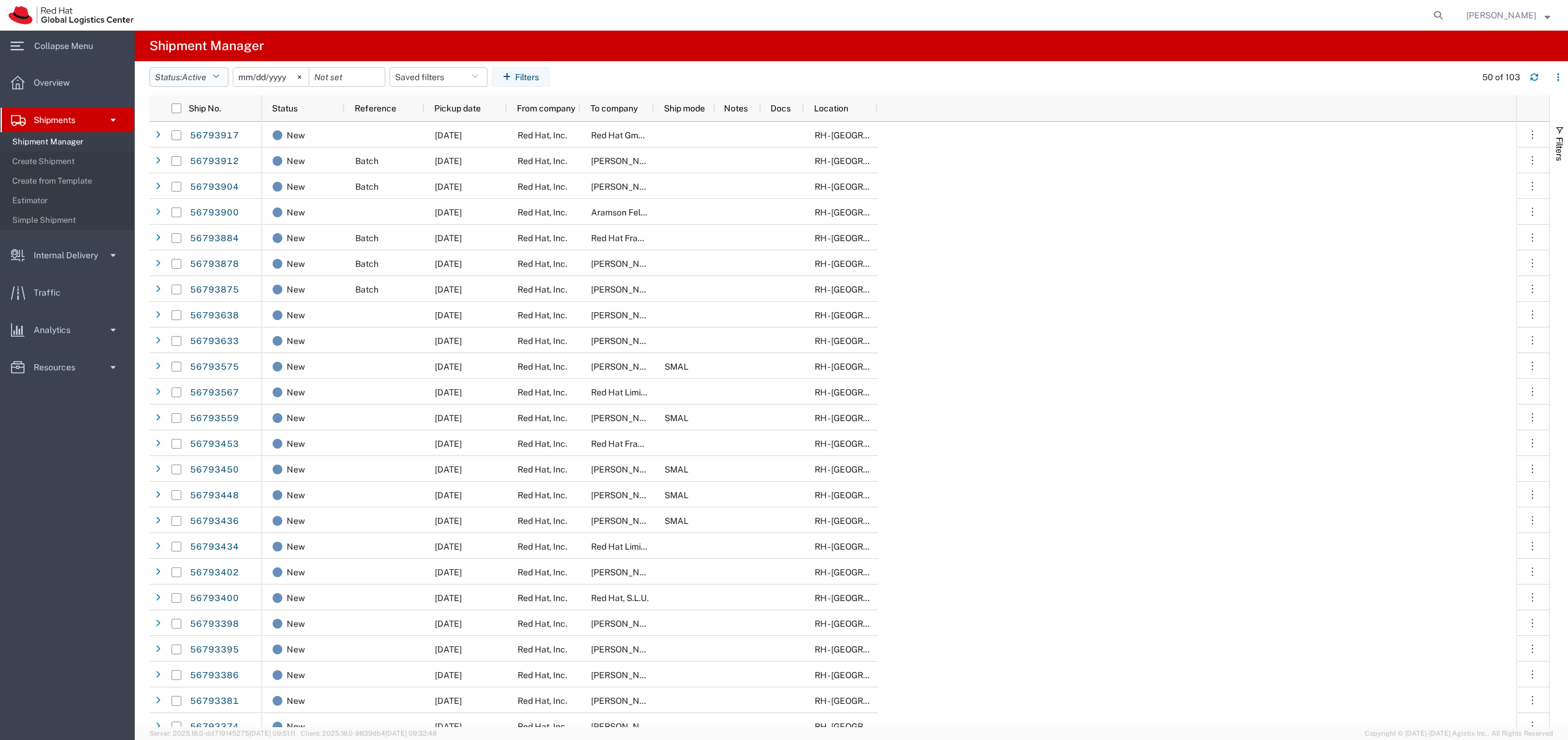
click at [189, 83] on button "Status: Active" at bounding box center [189, 77] width 79 height 20
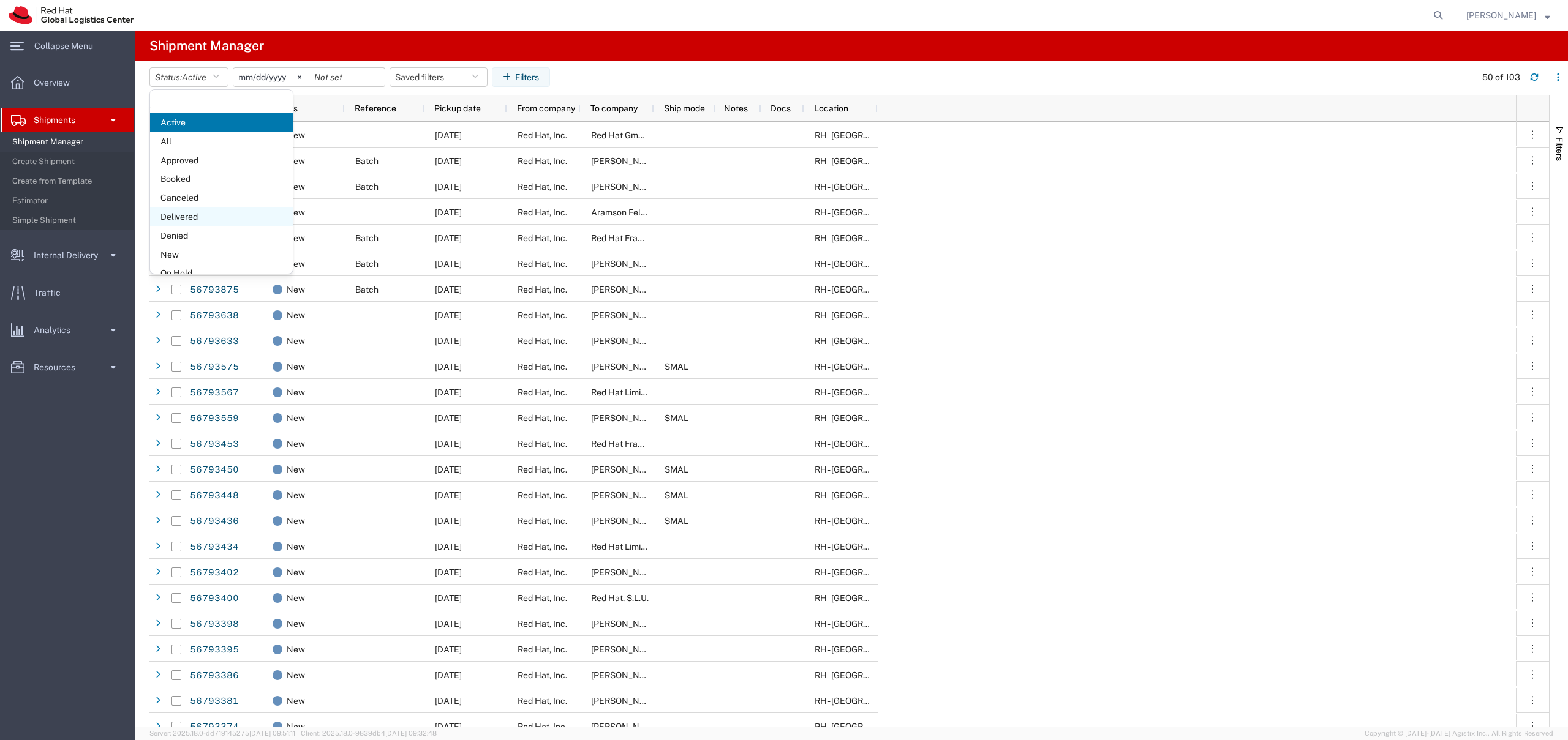
click at [188, 216] on span "Delivered" at bounding box center [221, 217] width 143 height 19
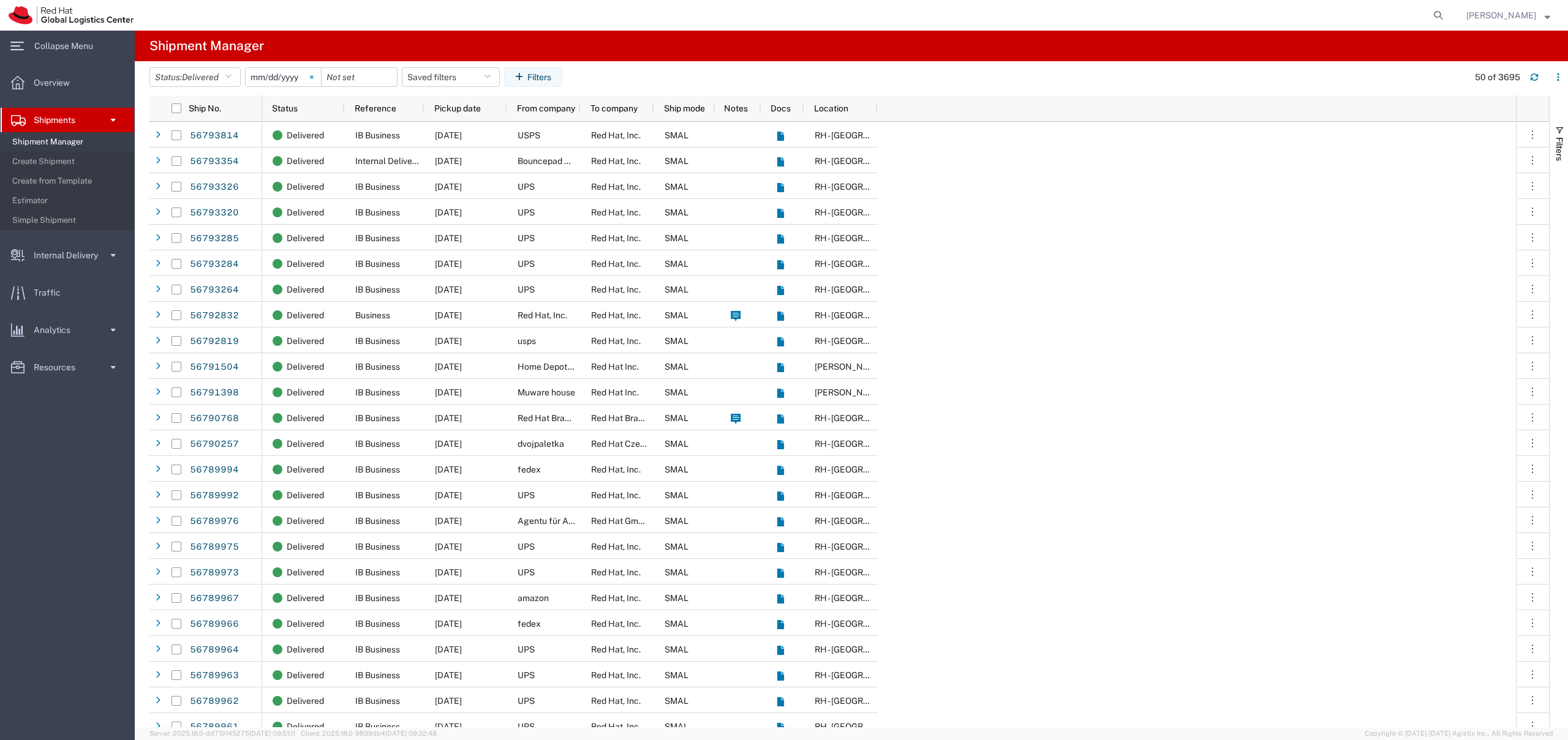
click at [312, 76] on svg-icon at bounding box center [312, 77] width 19 height 19
click at [827, 108] on span "Location" at bounding box center [831, 108] width 35 height 10
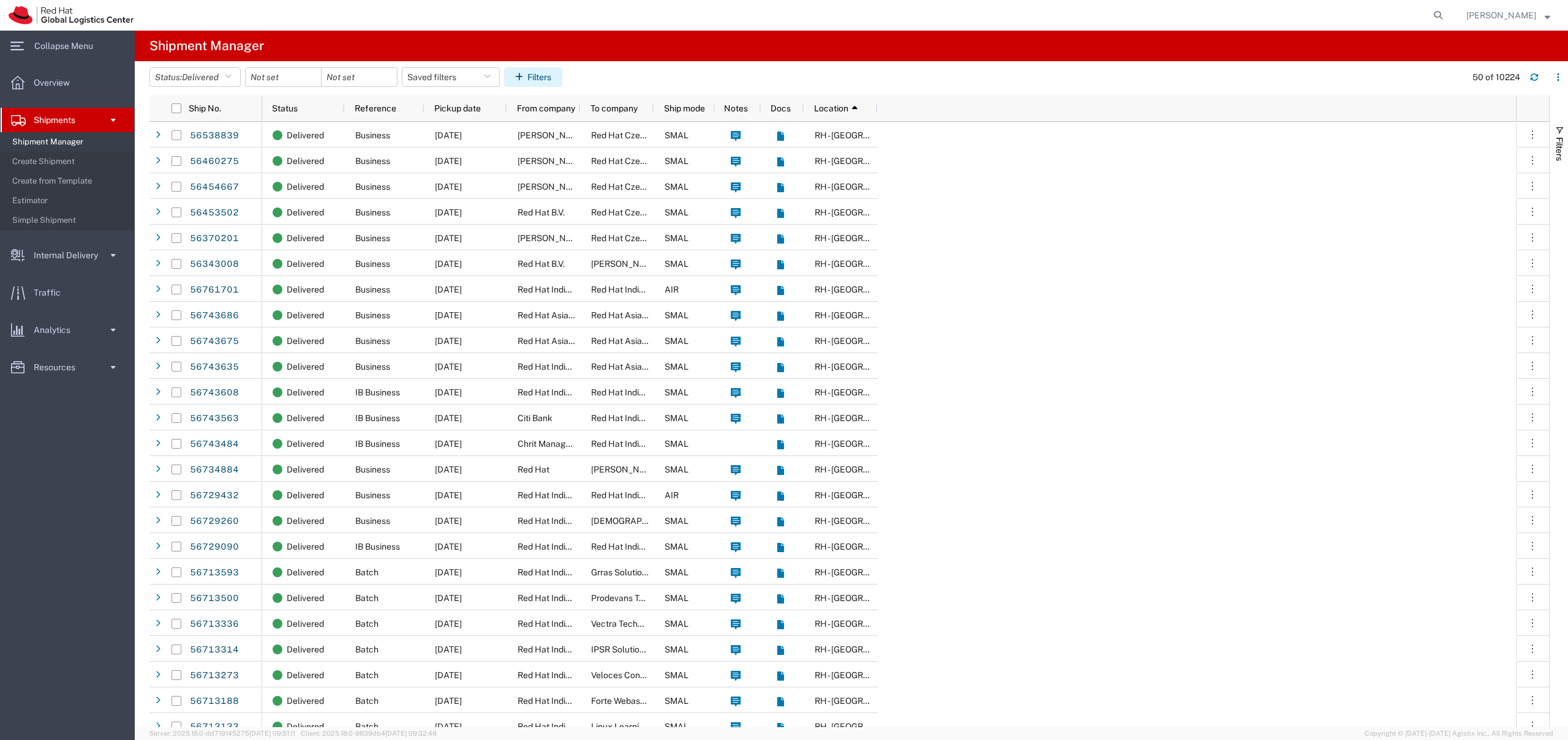
click at [536, 72] on button "Filters" at bounding box center [533, 77] width 58 height 20
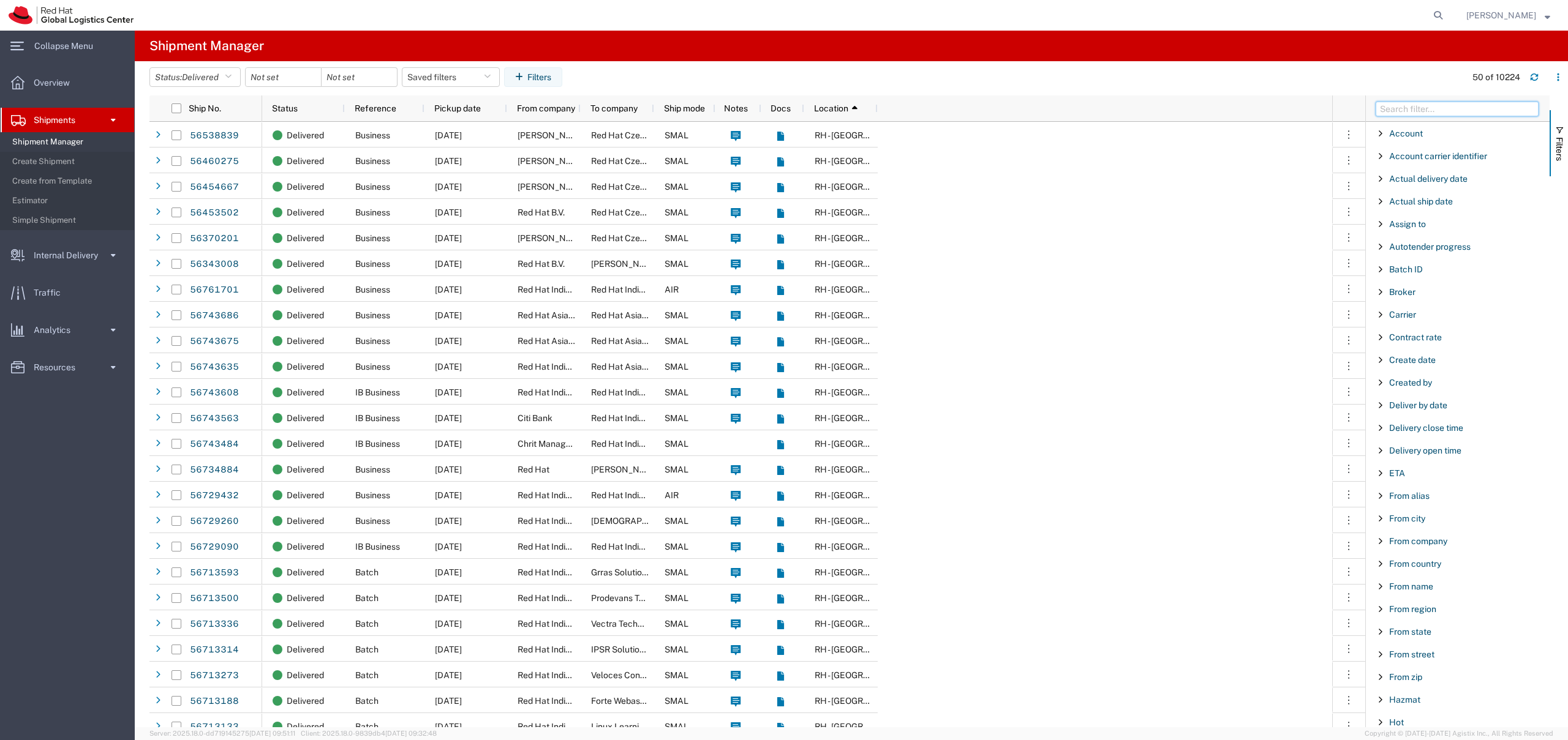
click at [1413, 107] on input "Filter Columns Input" at bounding box center [1456, 109] width 163 height 15
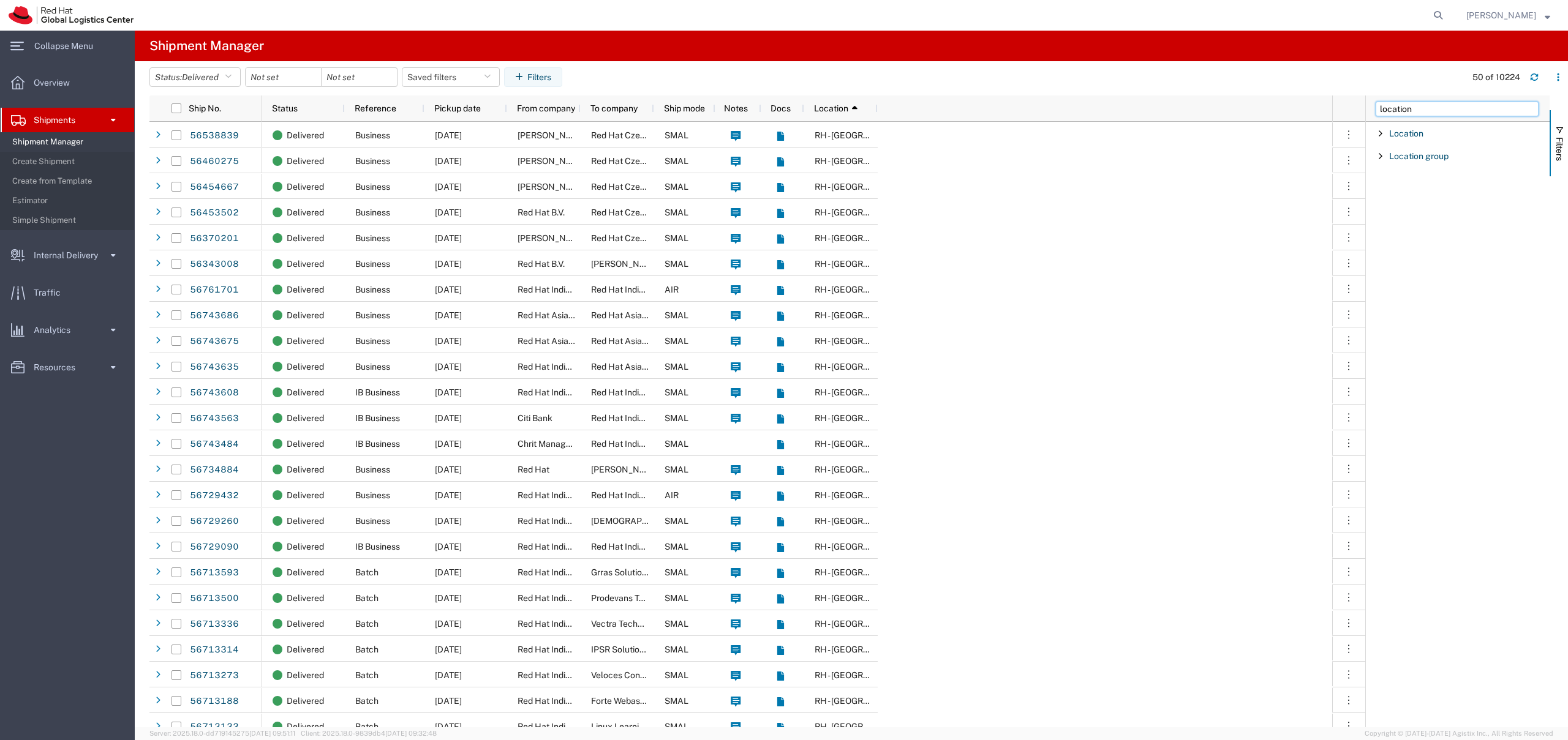
type input "location"
click at [1375, 136] on span "Filter List 2 Filters" at bounding box center [1380, 133] width 10 height 10
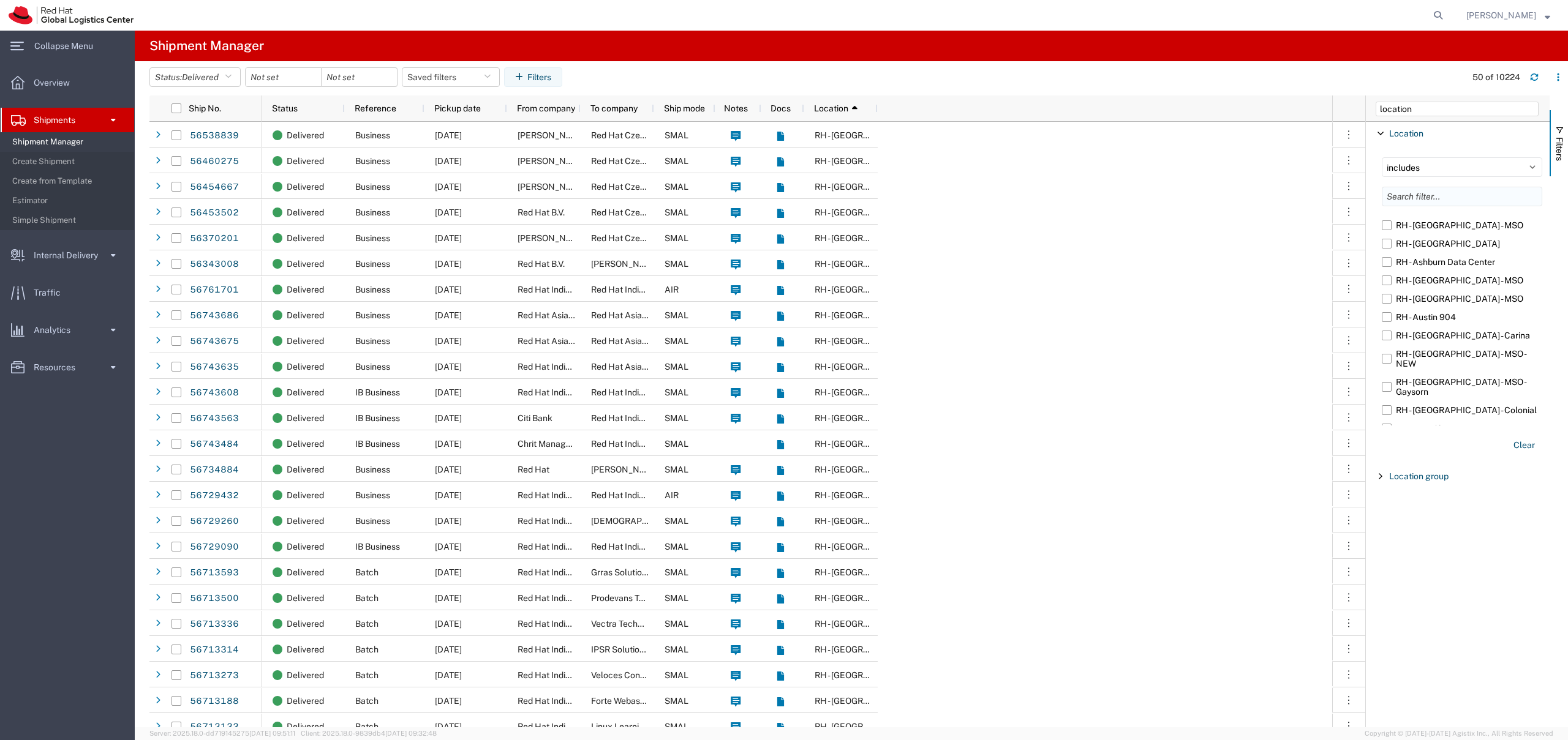
click at [1410, 198] on input "Filter List 2 Filters" at bounding box center [1462, 196] width 161 height 20
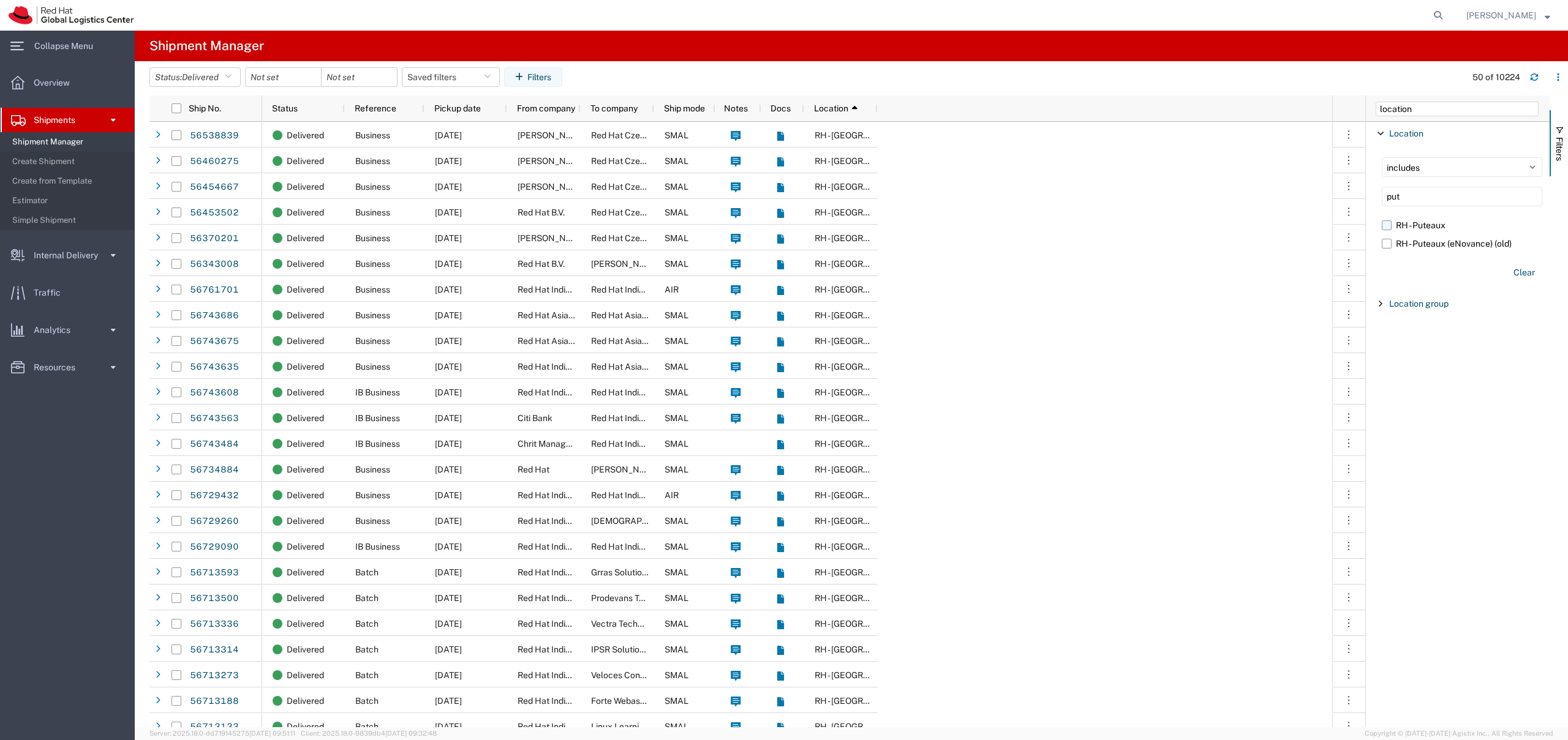
type input "put"
click at [1389, 225] on label "RH - Puteaux" at bounding box center [1462, 226] width 161 height 19
click at [0, 0] on input "RH - Puteaux" at bounding box center [0, 0] width 0 height 0
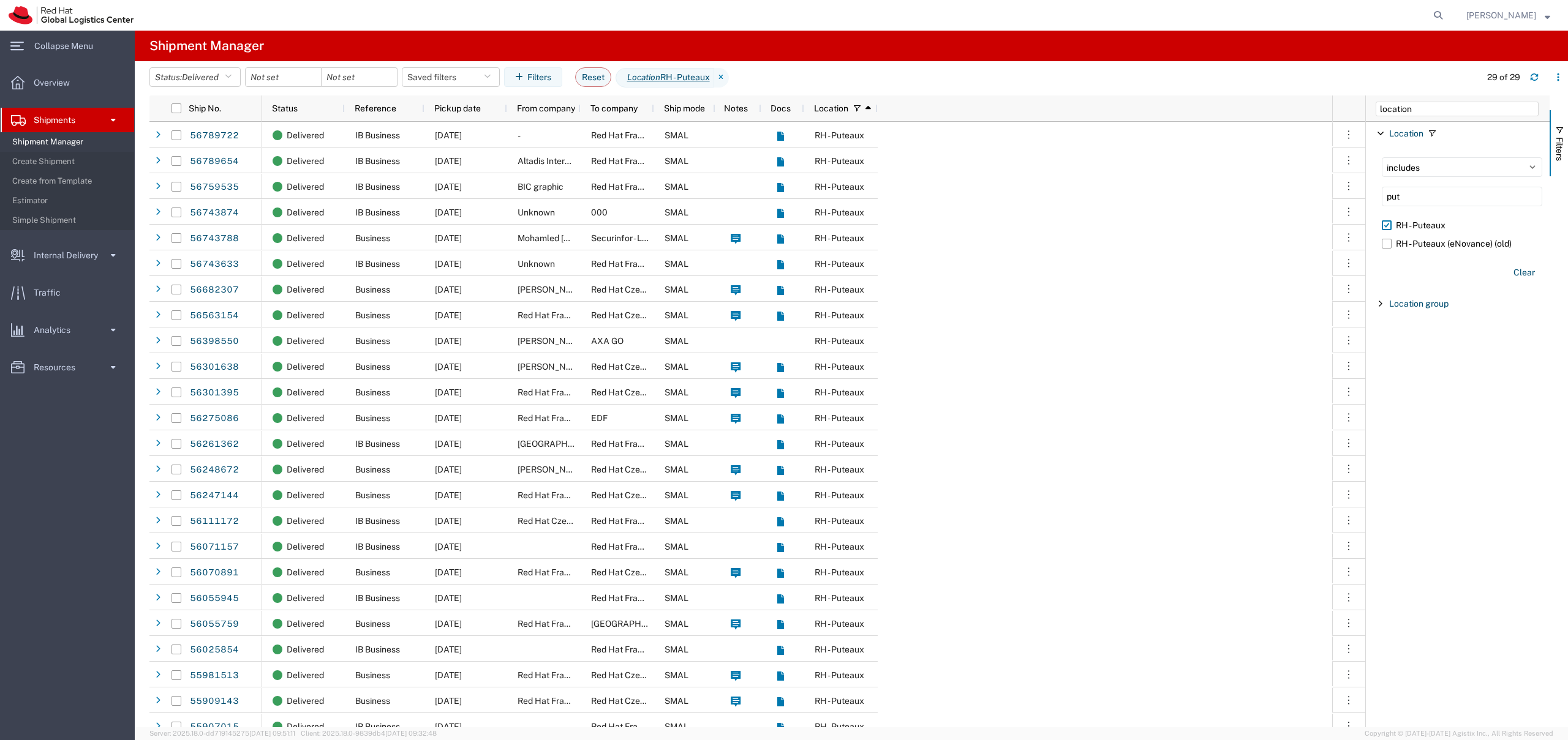
click at [1379, 134] on span "Filter List 2 Filters" at bounding box center [1380, 133] width 10 height 10
click at [1396, 112] on input "location" at bounding box center [1456, 109] width 163 height 15
type input "to"
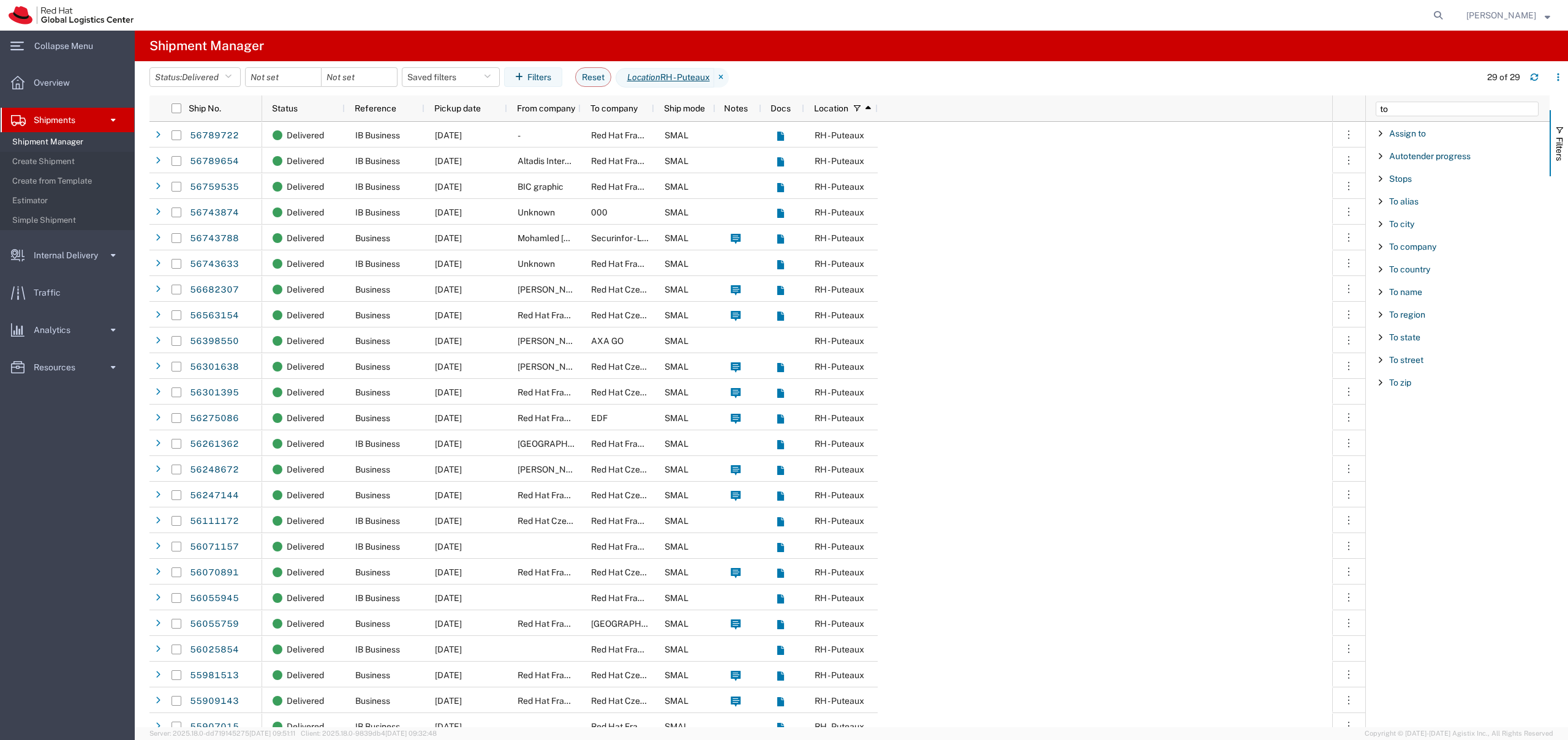
click at [1379, 289] on span "Filter List 12 Filters" at bounding box center [1380, 292] width 10 height 10
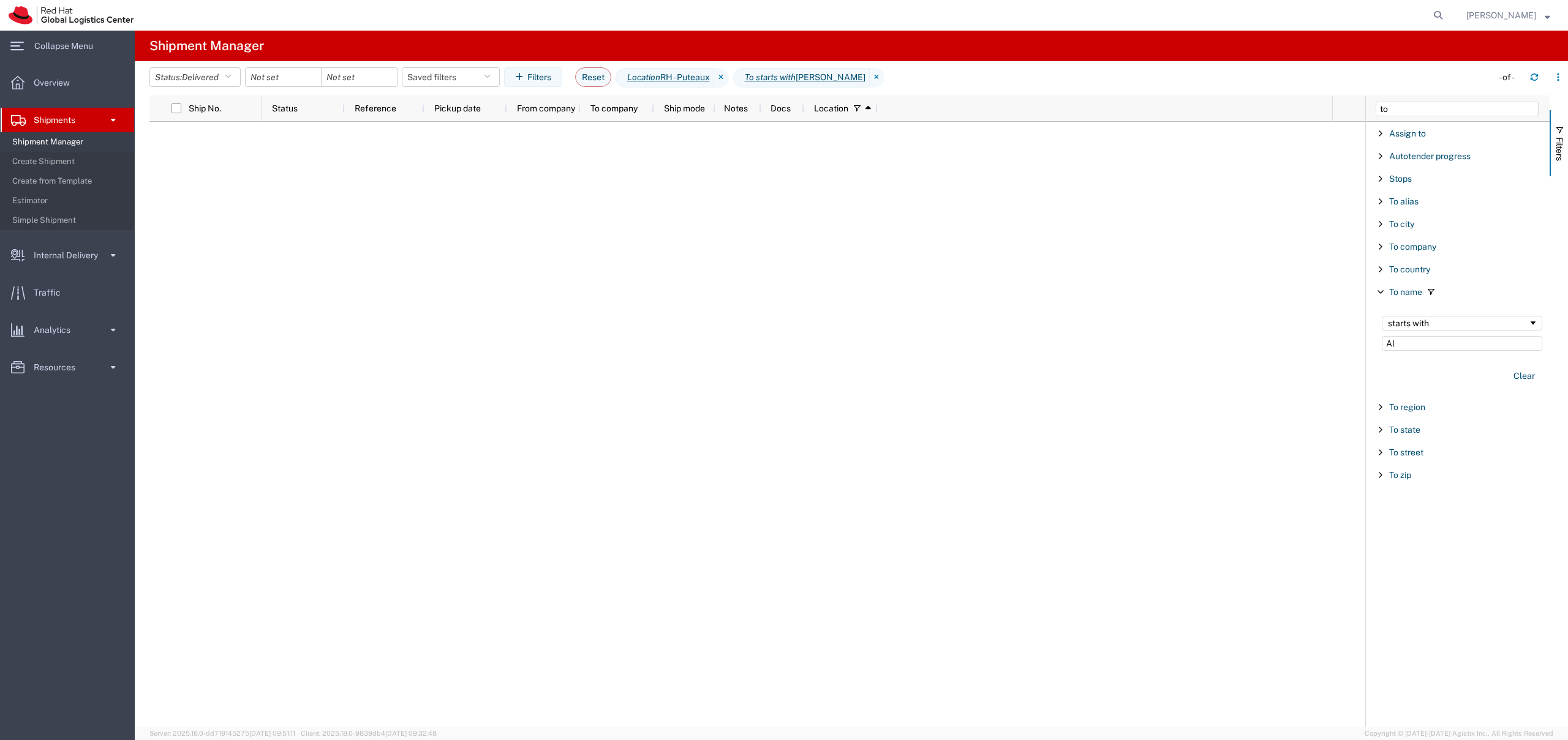
type input "A"
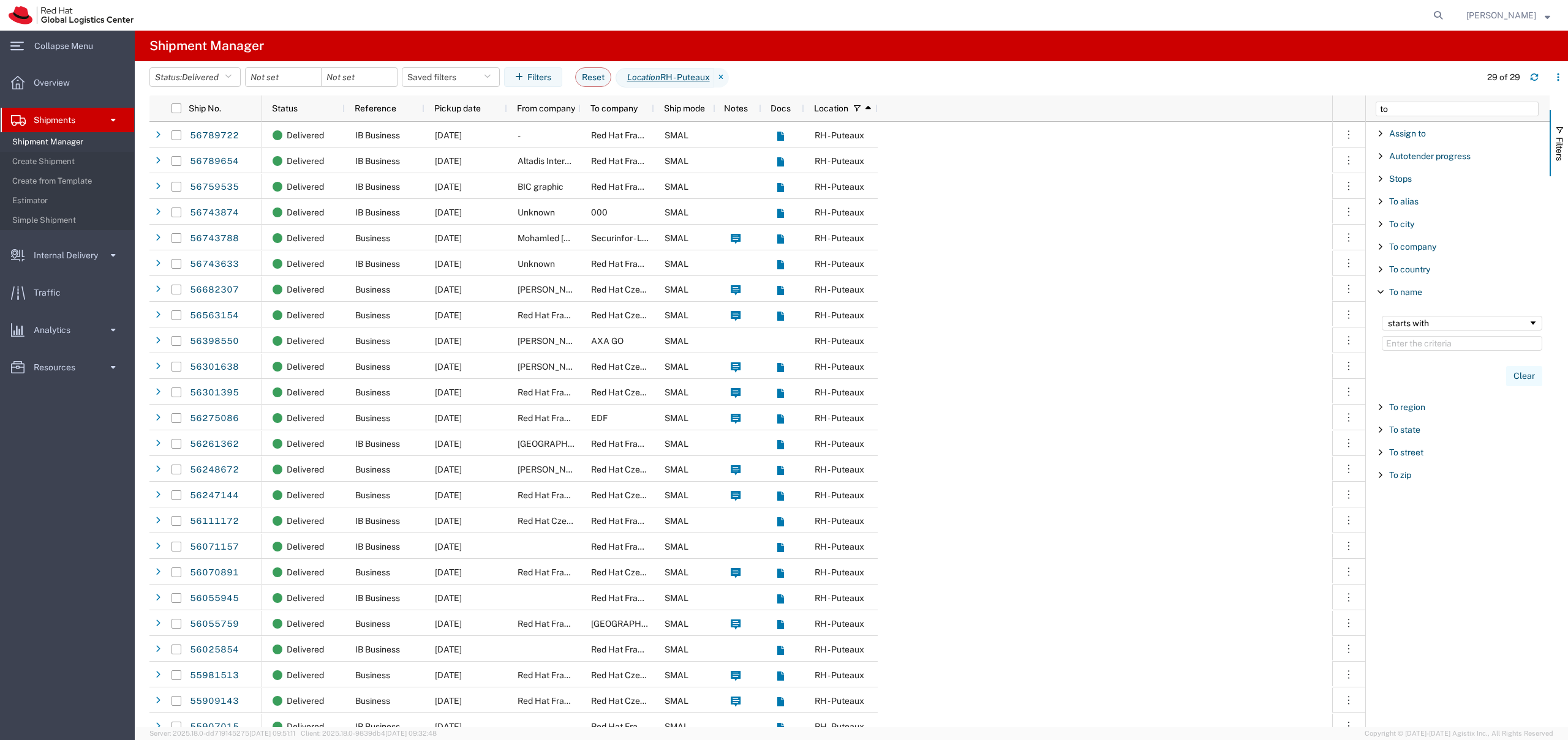
click at [1524, 370] on button "Clear" at bounding box center [1524, 376] width 36 height 20
click at [1407, 293] on span "To name" at bounding box center [1405, 292] width 33 height 10
click at [1379, 135] on span "Filter List 12 Filters" at bounding box center [1380, 133] width 10 height 10
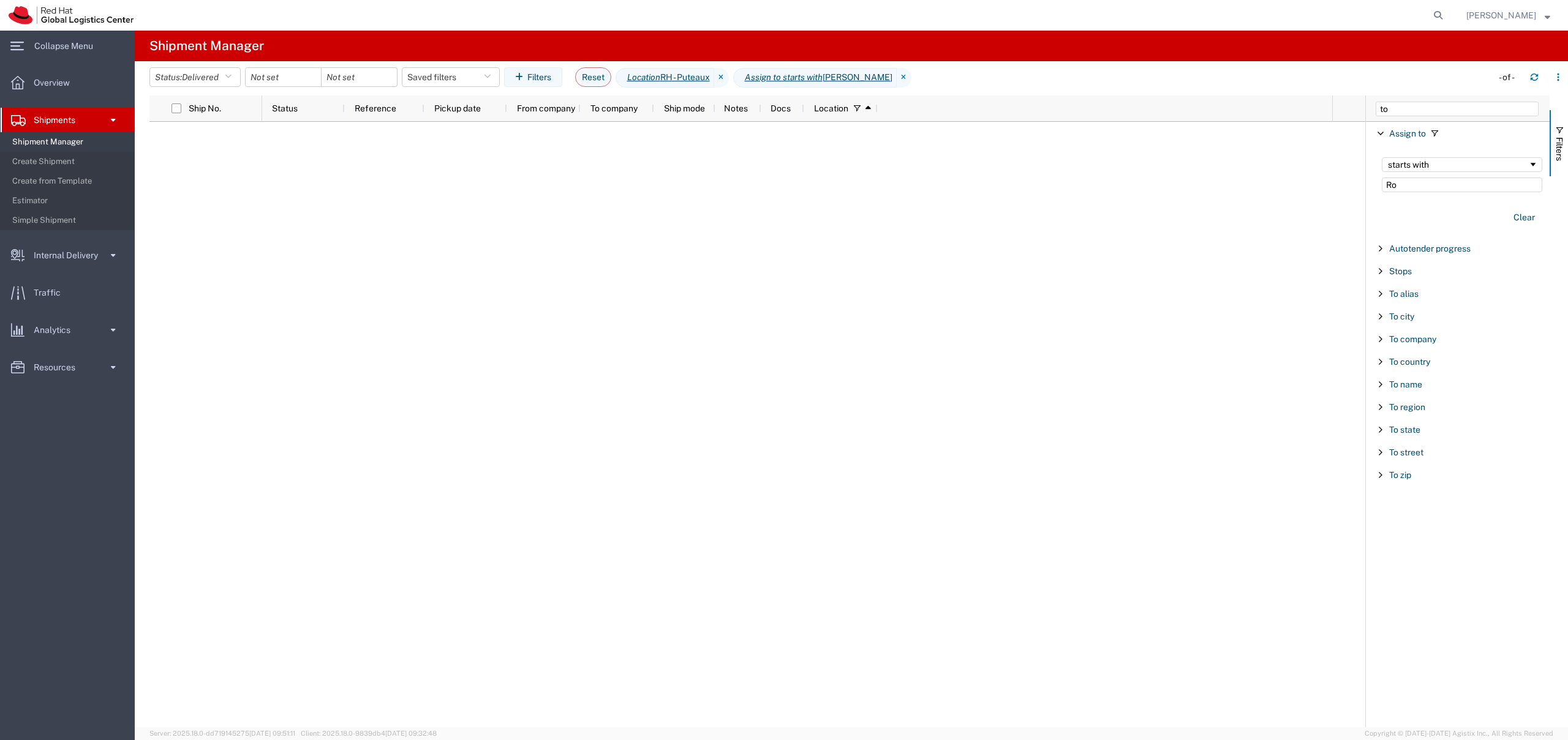
type input "R"
type input "A"
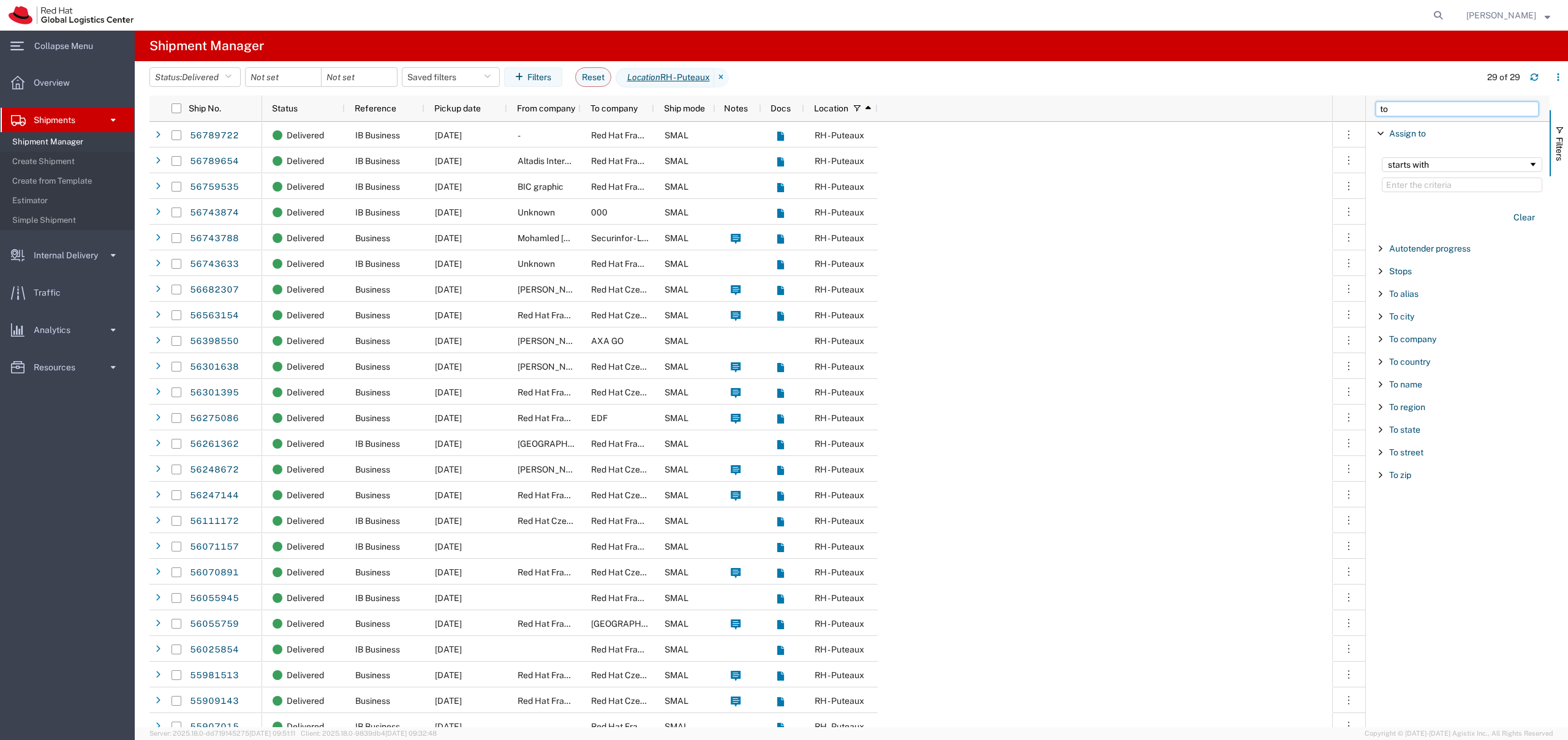
click at [1405, 108] on input "to" at bounding box center [1456, 109] width 163 height 15
type input "deliver"
click at [1384, 133] on span "Filter List 4 Filters" at bounding box center [1380, 133] width 10 height 10
click at [1409, 182] on input "Filter List 4 Filters" at bounding box center [1462, 186] width 161 height 17
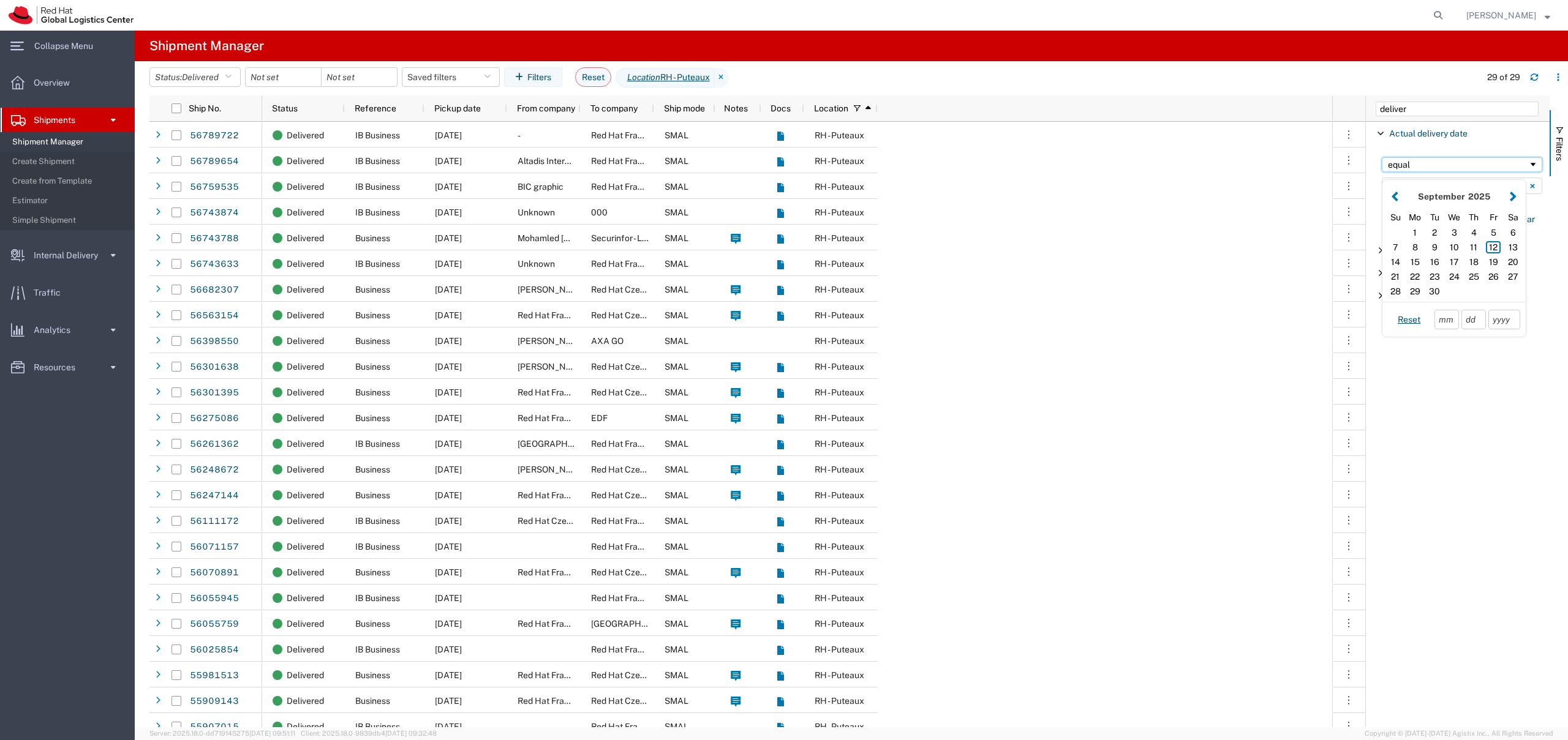
click at [1421, 162] on div "equal" at bounding box center [1457, 165] width 140 height 10
click at [1437, 184] on input "Filter List 4 Filters" at bounding box center [1462, 186] width 161 height 17
click at [1493, 244] on div "12" at bounding box center [1493, 248] width 20 height 15
type input "09/12/2025"
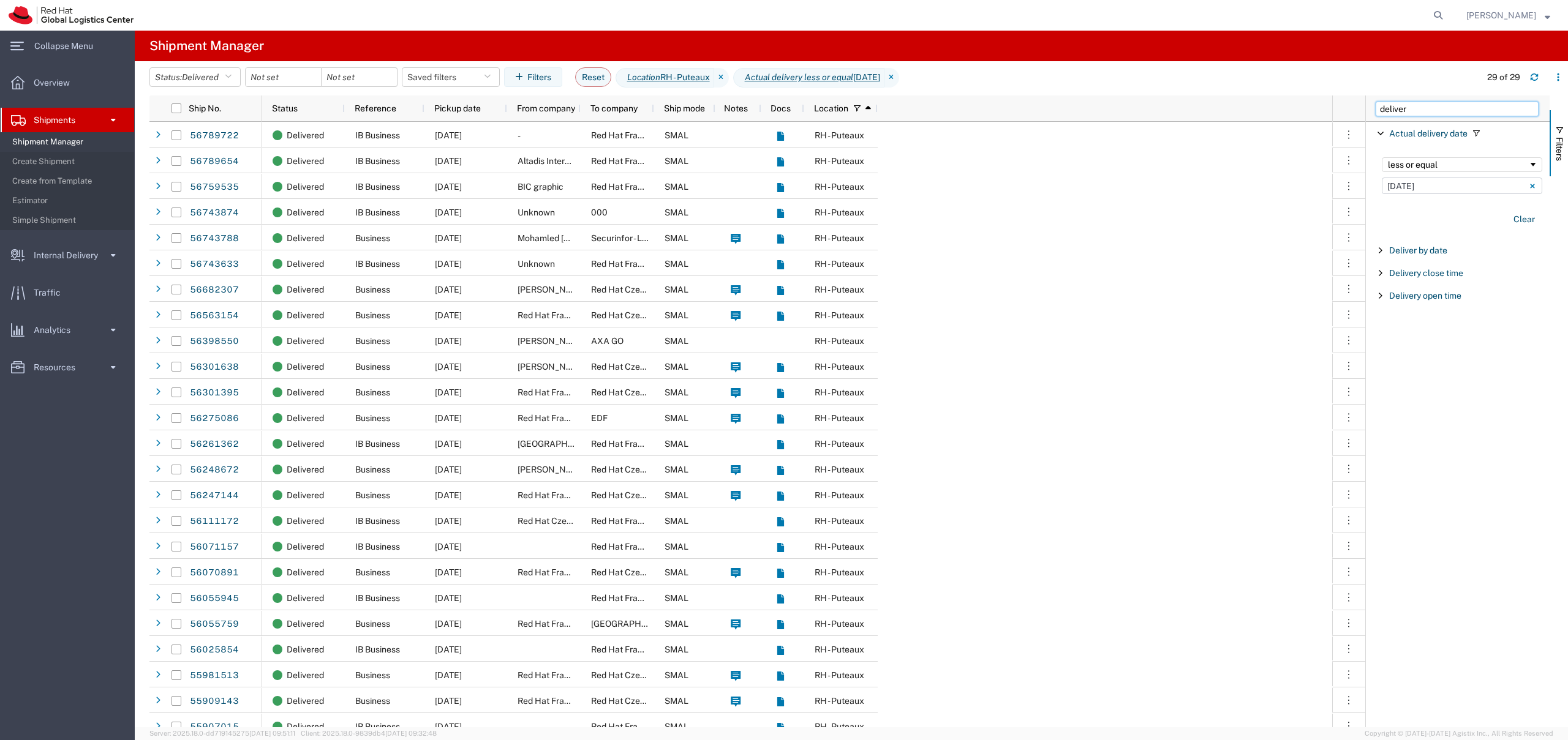
click at [1493, 111] on input "deliver" at bounding box center [1456, 109] width 163 height 15
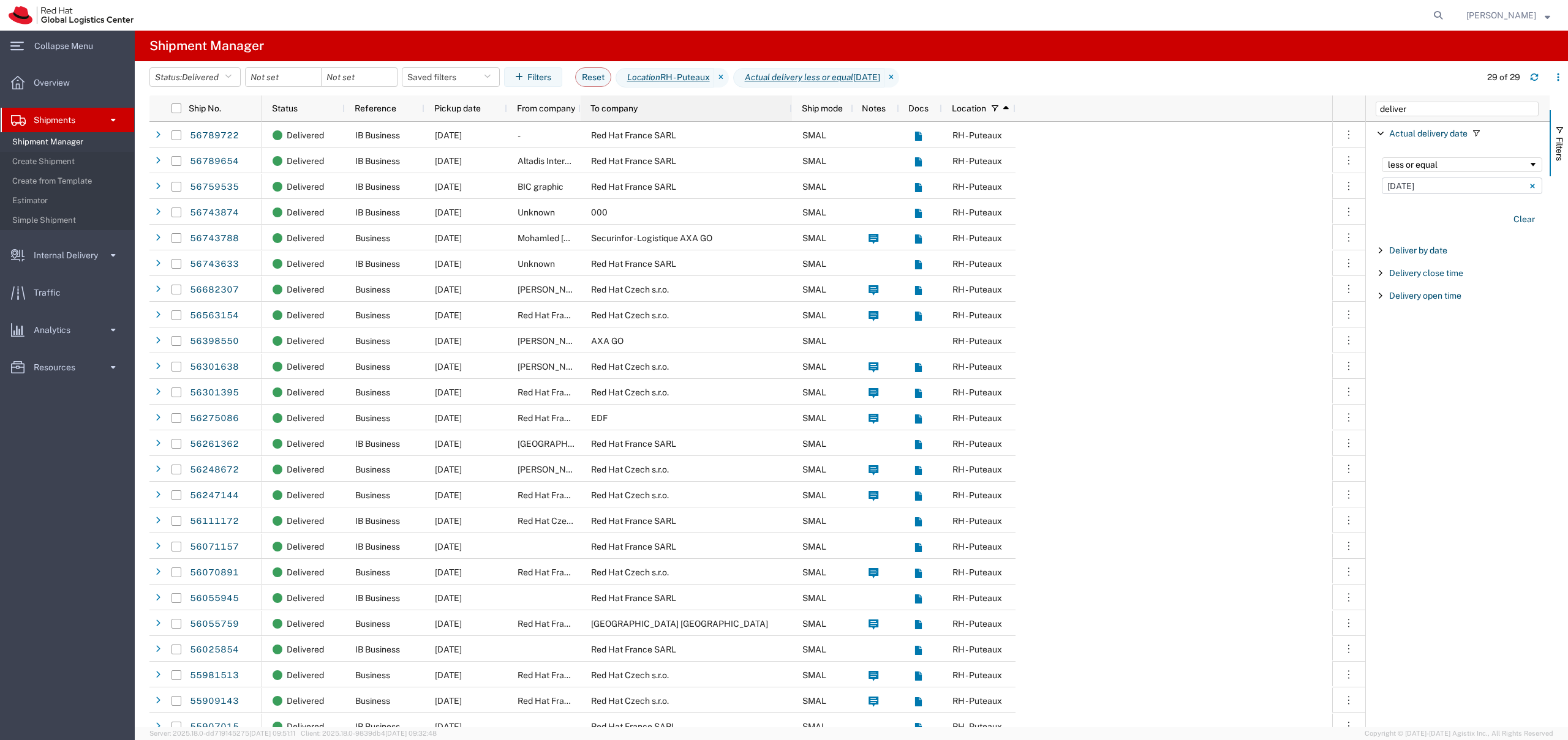
drag, startPoint x: 653, startPoint y: 107, endPoint x: 791, endPoint y: 121, distance: 138.7
click at [791, 121] on div at bounding box center [791, 108] width 5 height 26
click at [1419, 108] on input "deliver" at bounding box center [1456, 109] width 163 height 15
type input "ali"
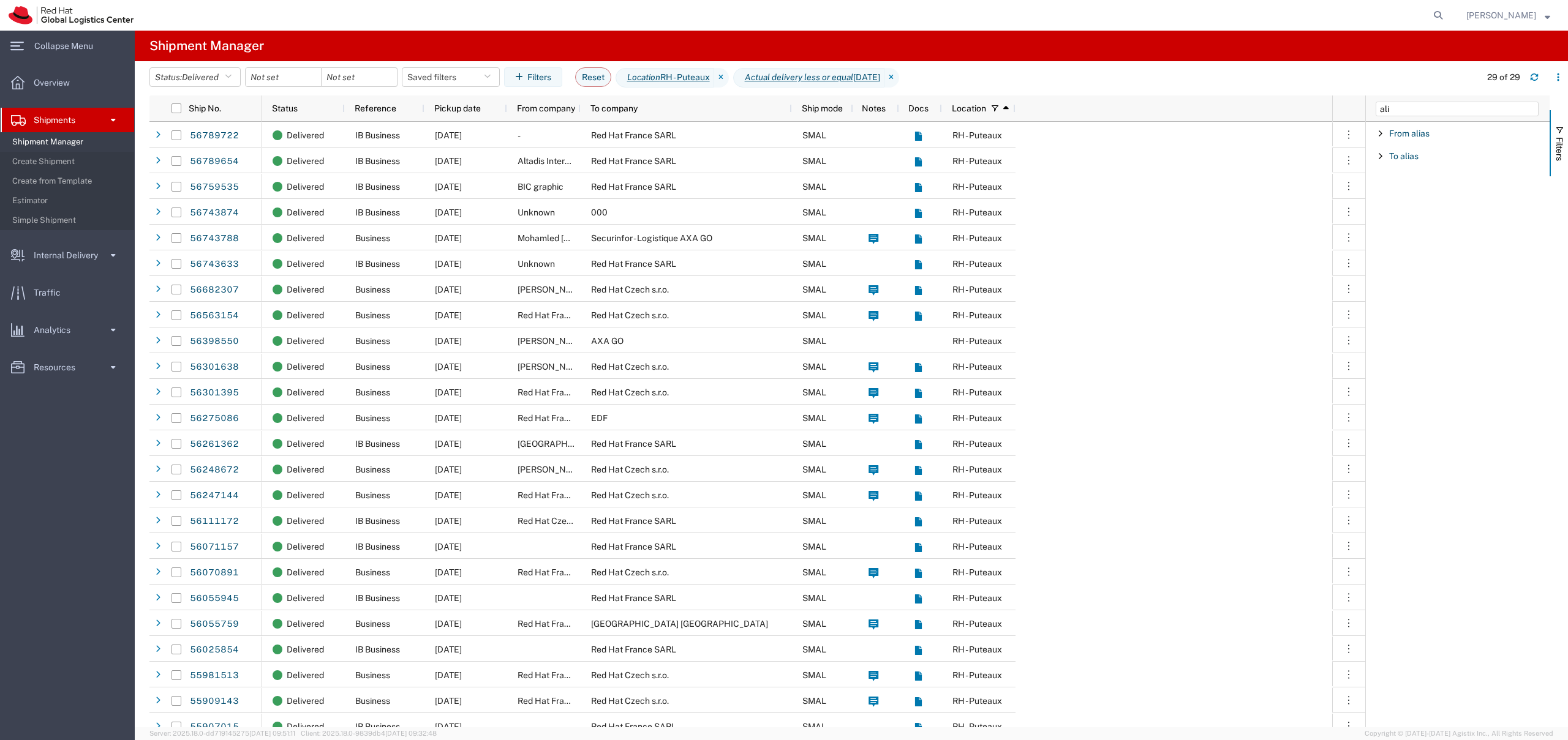
click at [1380, 153] on span "Filter List 2 Filters" at bounding box center [1380, 156] width 10 height 10
click at [1536, 240] on button "Clear" at bounding box center [1524, 240] width 36 height 20
click at [1439, 216] on div "starts with" at bounding box center [1462, 197] width 175 height 50
click at [1432, 208] on input "Filter Value" at bounding box center [1462, 208] width 161 height 15
click at [1432, 192] on div "starts with" at bounding box center [1457, 187] width 140 height 10
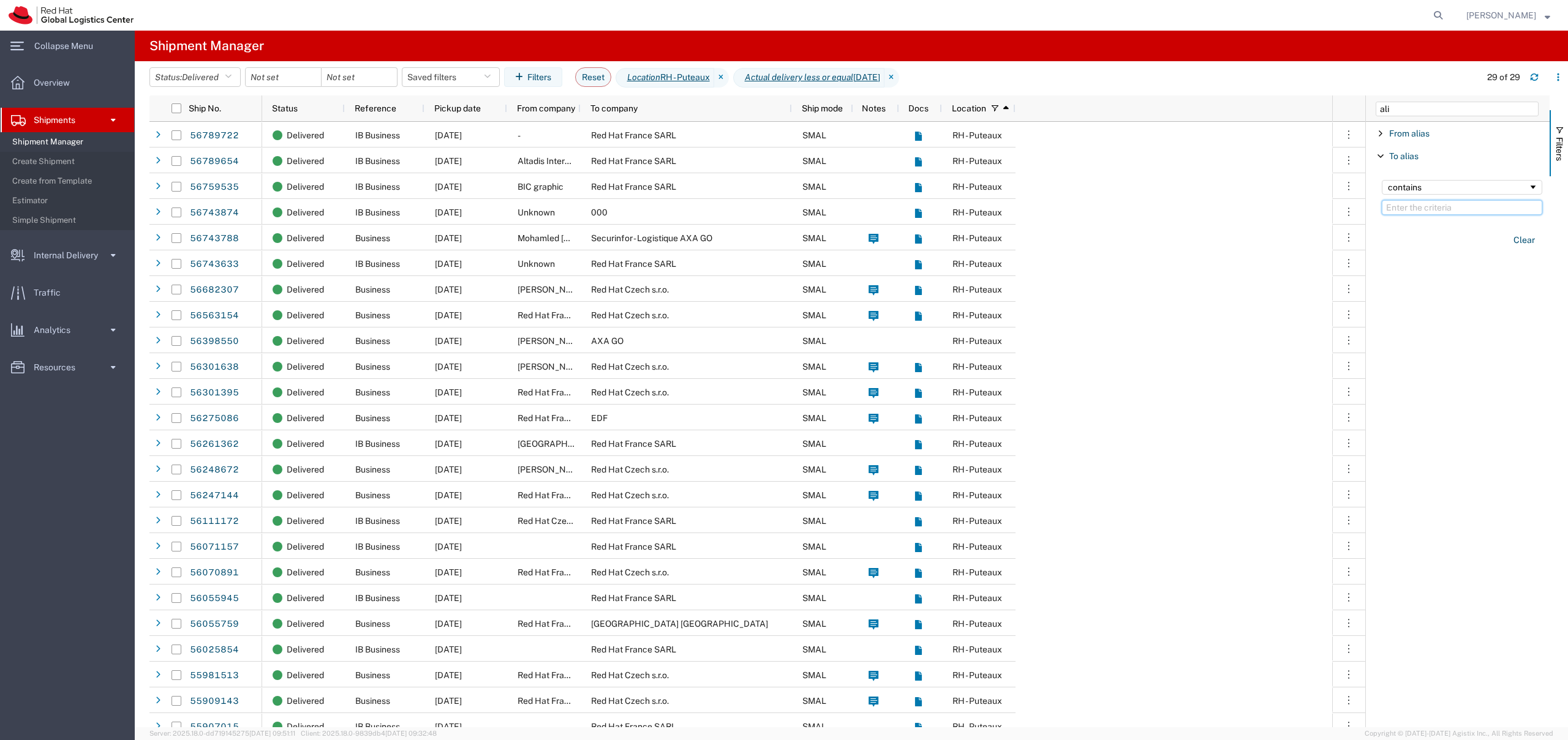
click at [1406, 210] on input "Filter Value" at bounding box center [1462, 208] width 161 height 15
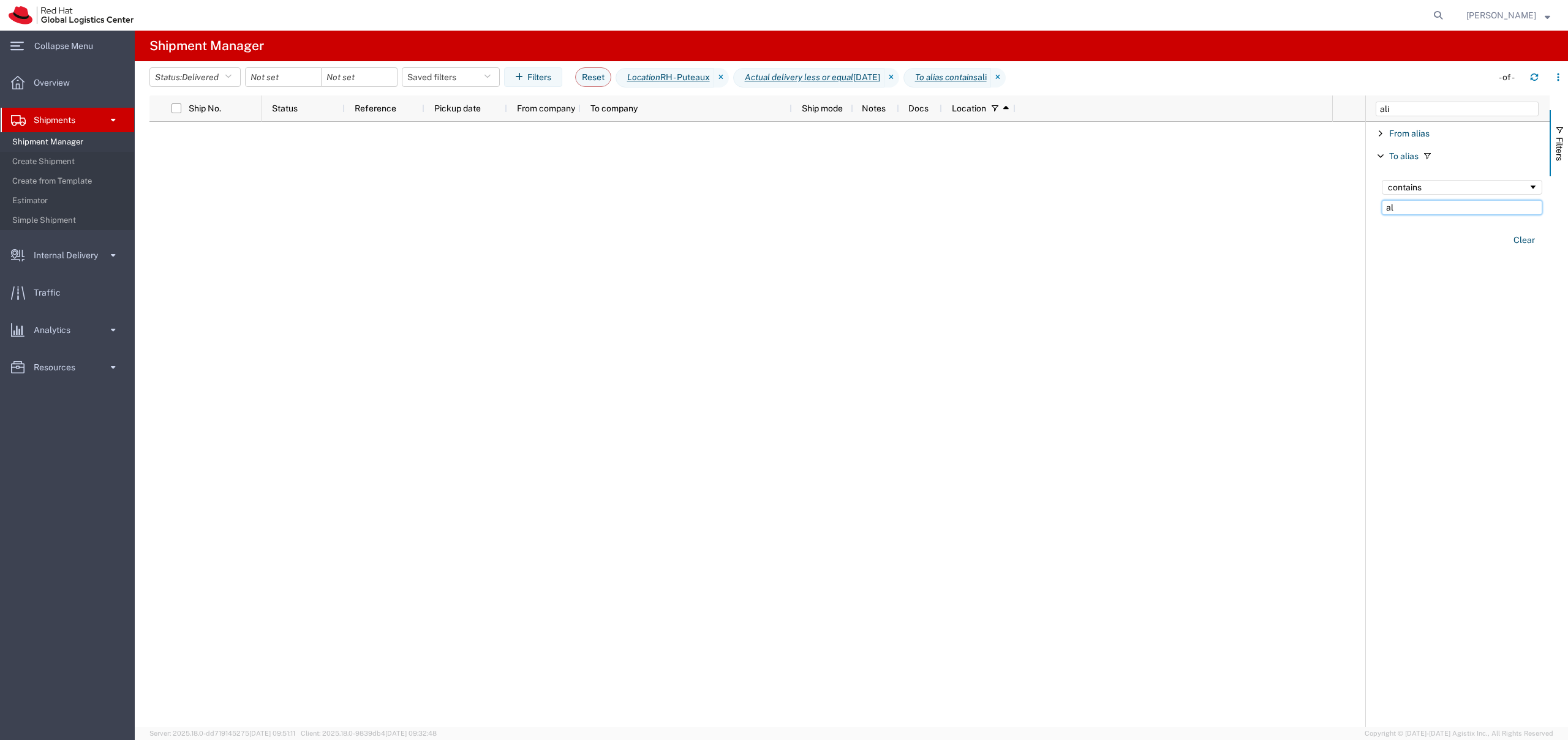
type input "a"
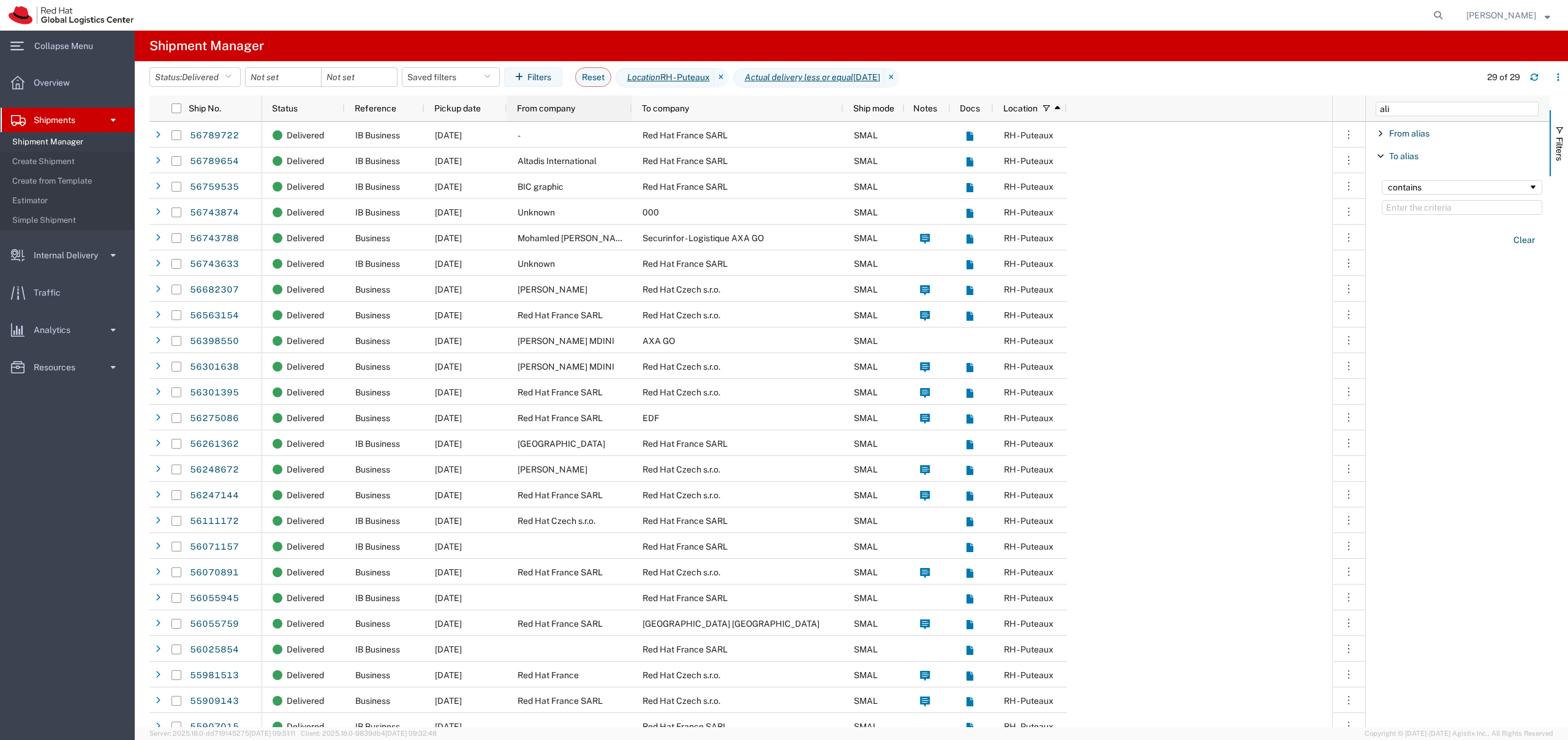
drag, startPoint x: 580, startPoint y: 108, endPoint x: 629, endPoint y: 128, distance: 52.9
click at [631, 129] on div "Ship No. Status Reference Pickup date From company To company Ship mode Notes D…" at bounding box center [757, 411] width 1215 height 632
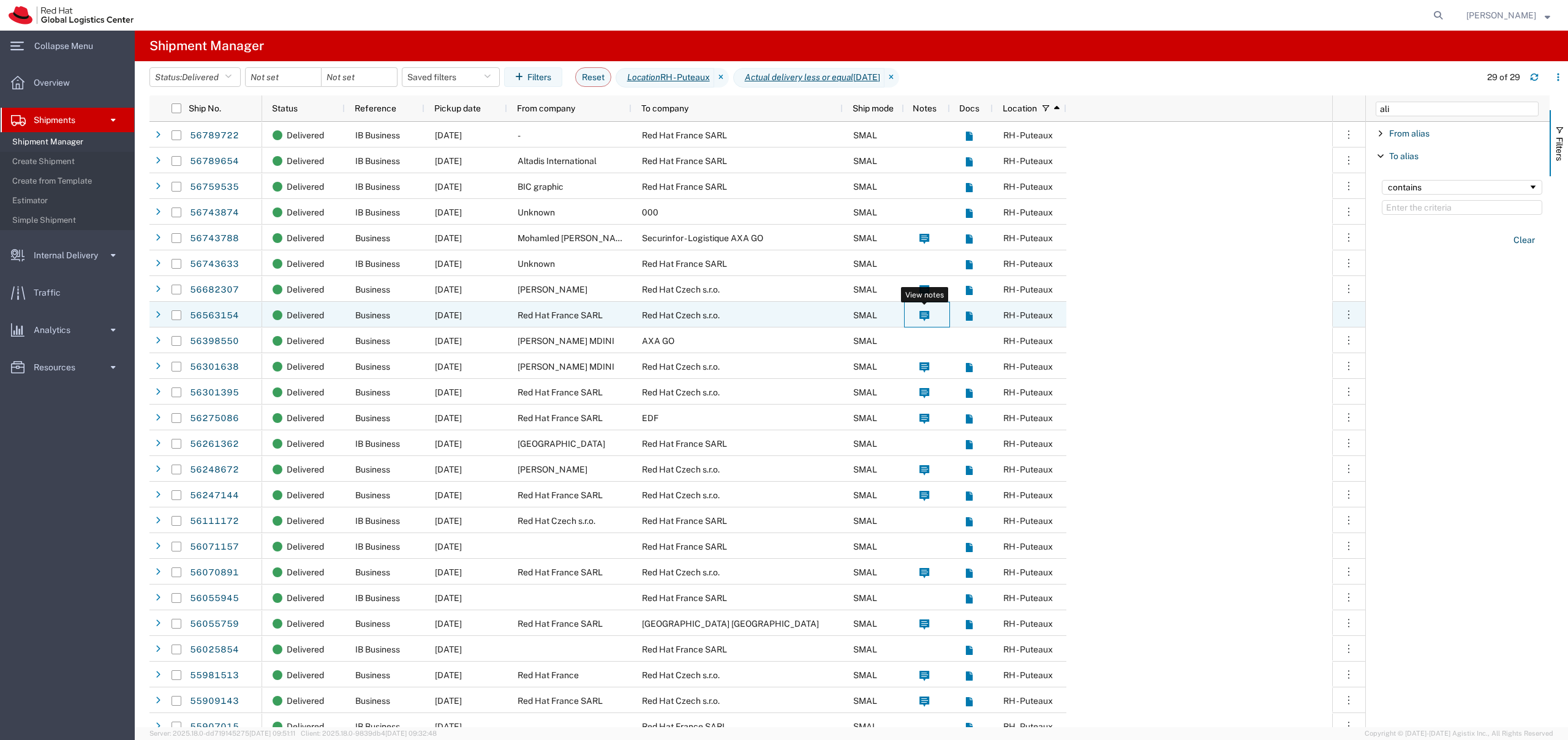
click at [929, 317] on span at bounding box center [924, 315] width 13 height 26
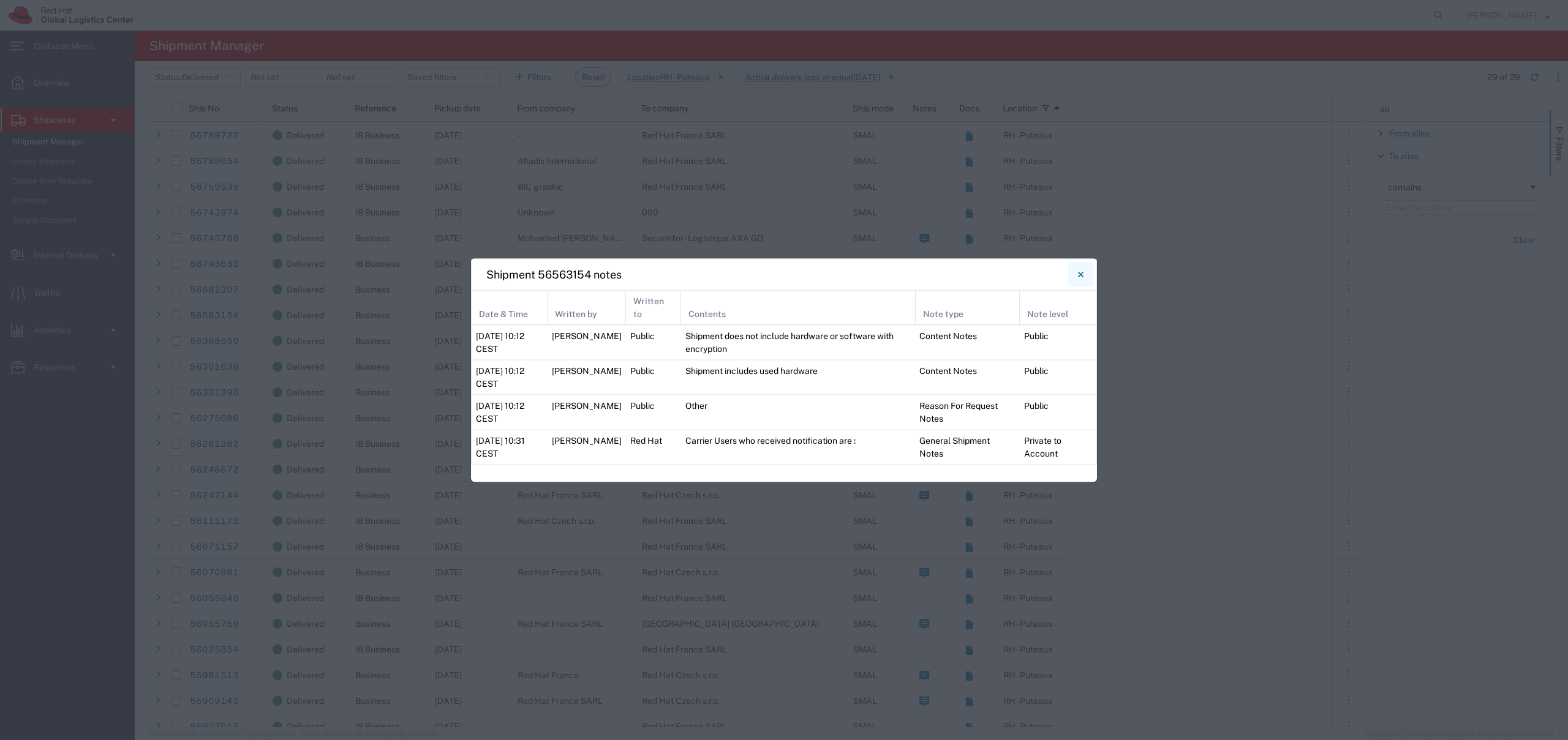
click at [1083, 274] on button "Close" at bounding box center [1080, 274] width 25 height 25
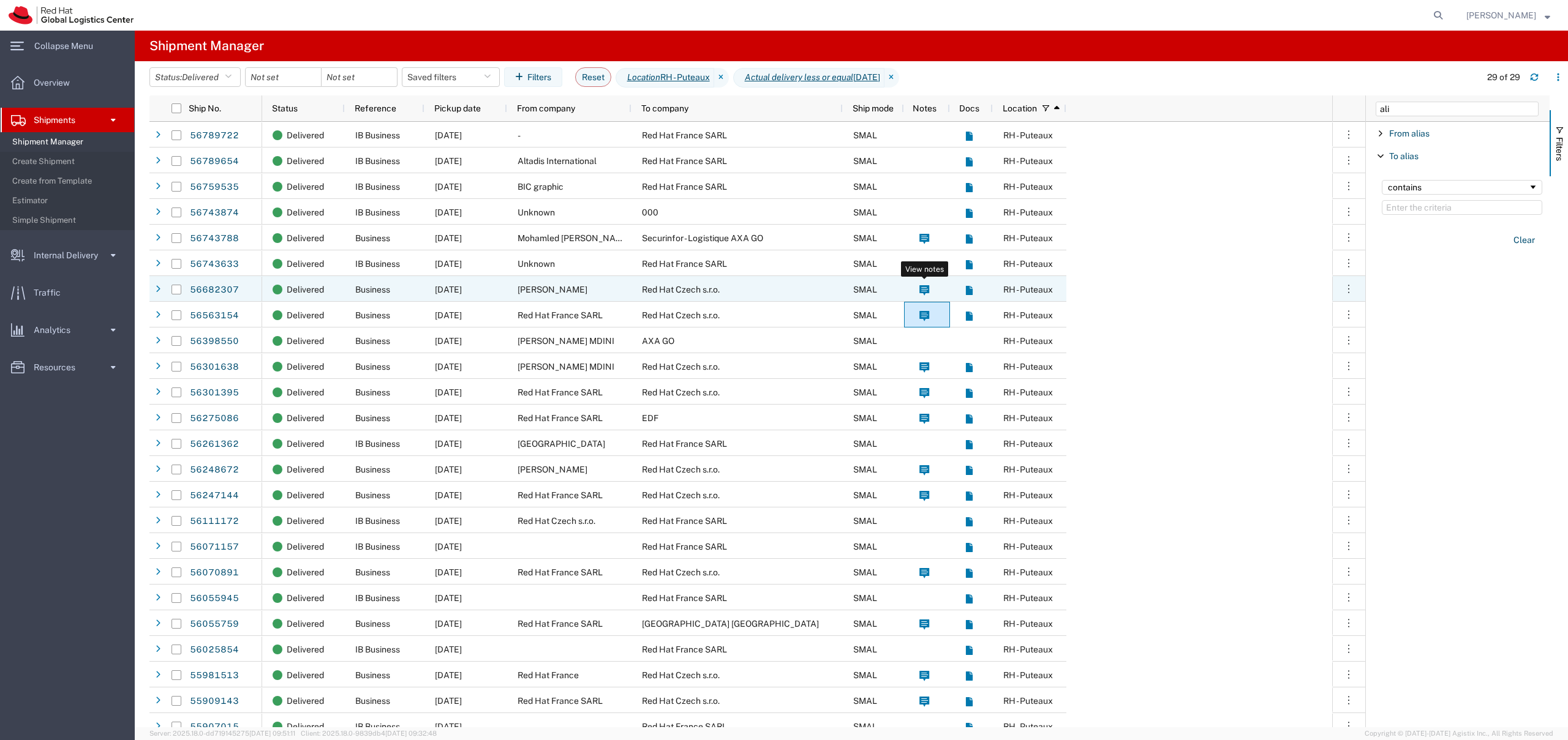
click at [926, 289] on icon at bounding box center [925, 291] width 11 height 11
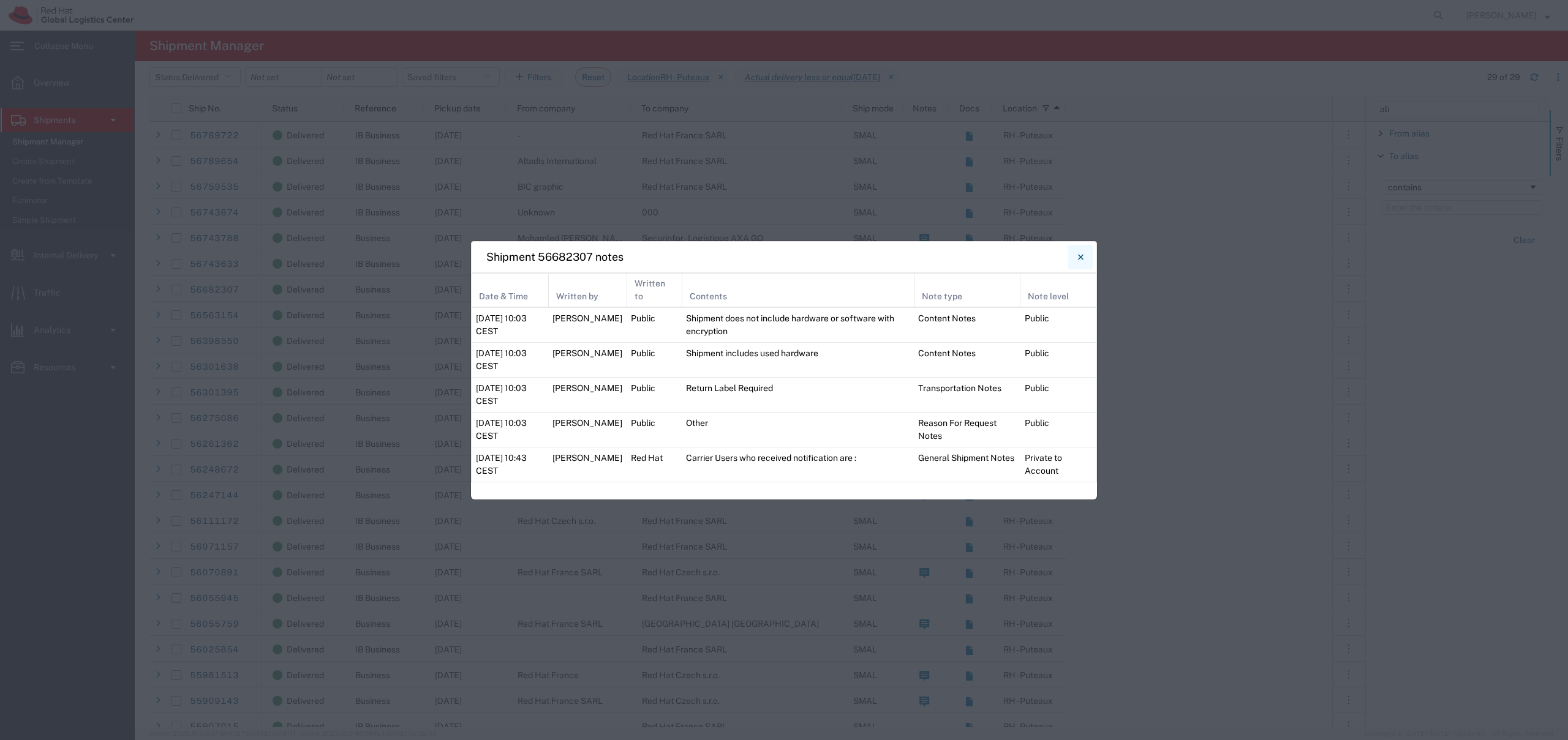
click at [1091, 259] on button "Close" at bounding box center [1080, 257] width 25 height 25
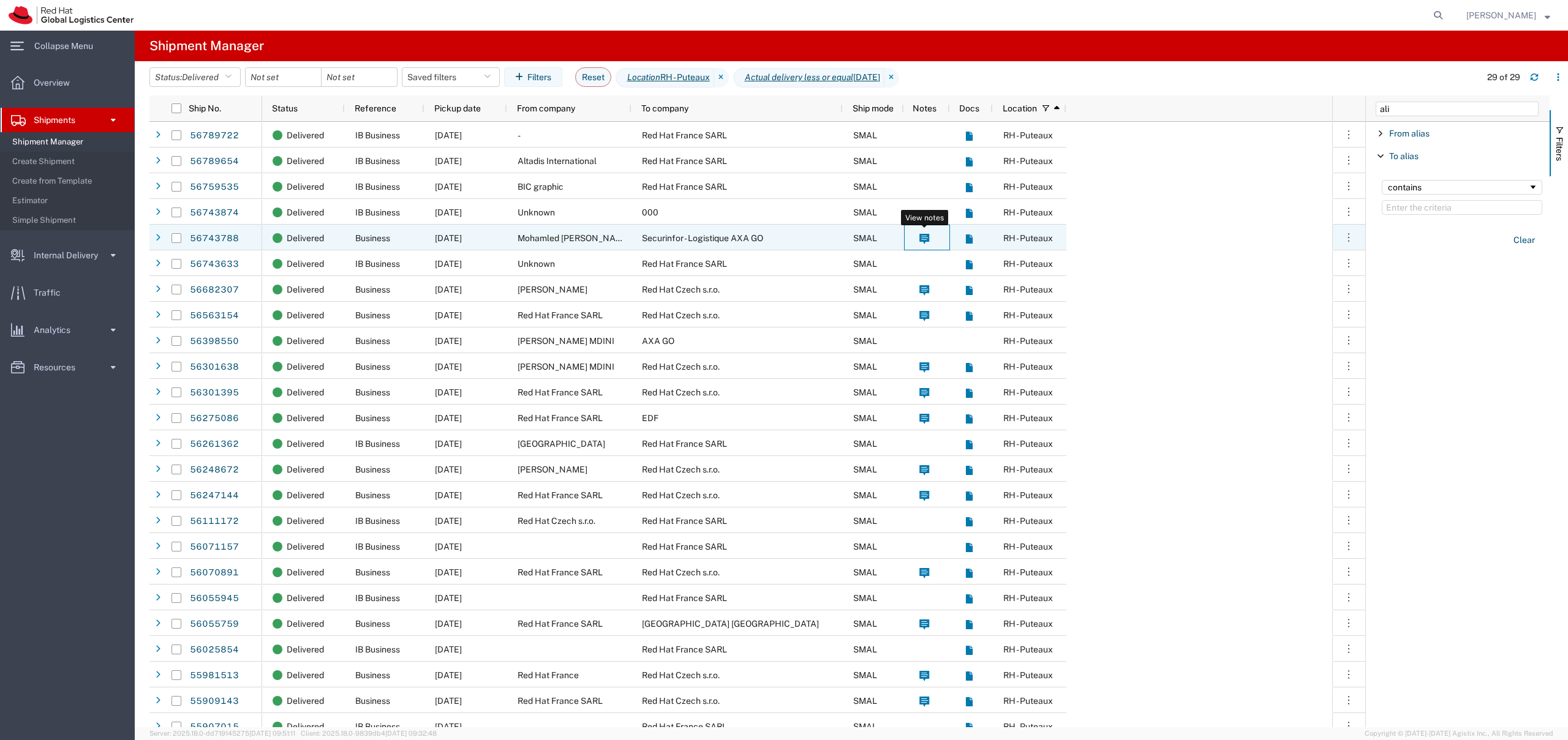
click at [921, 238] on icon at bounding box center [925, 239] width 11 height 11
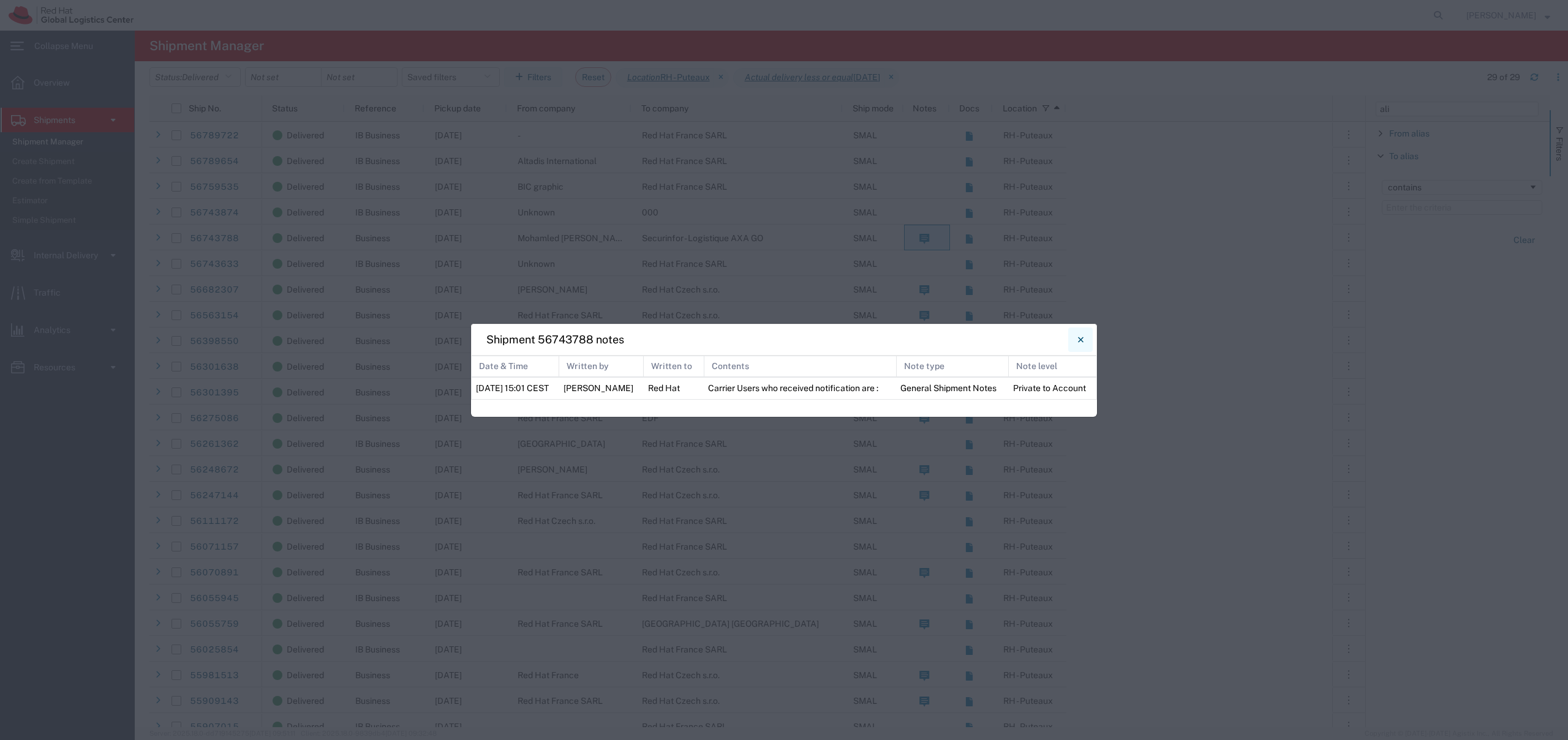
click at [1084, 340] on button "Close" at bounding box center [1080, 340] width 25 height 25
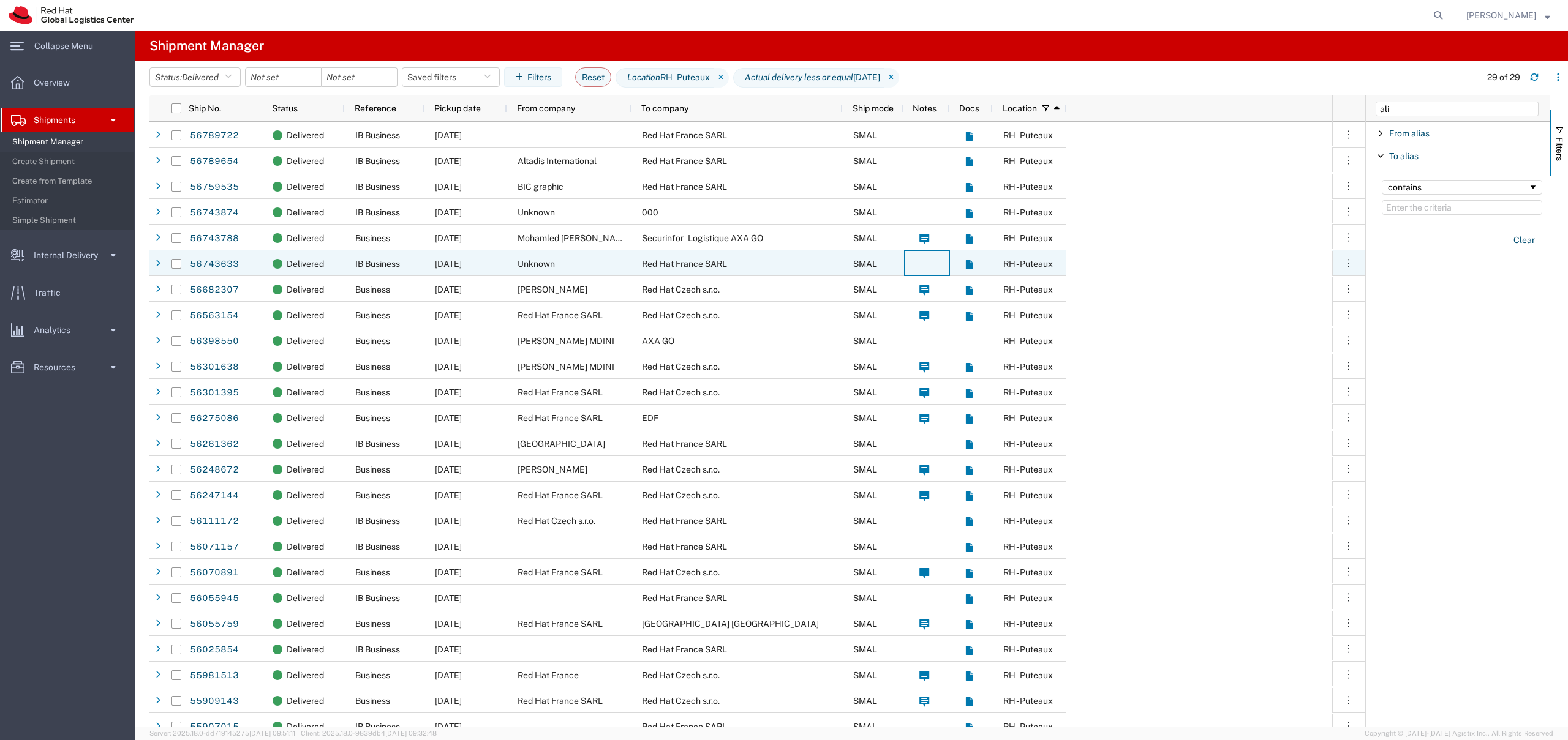
click at [921, 266] on agx-ag-table-icon-cell at bounding box center [925, 263] width 9 height 10
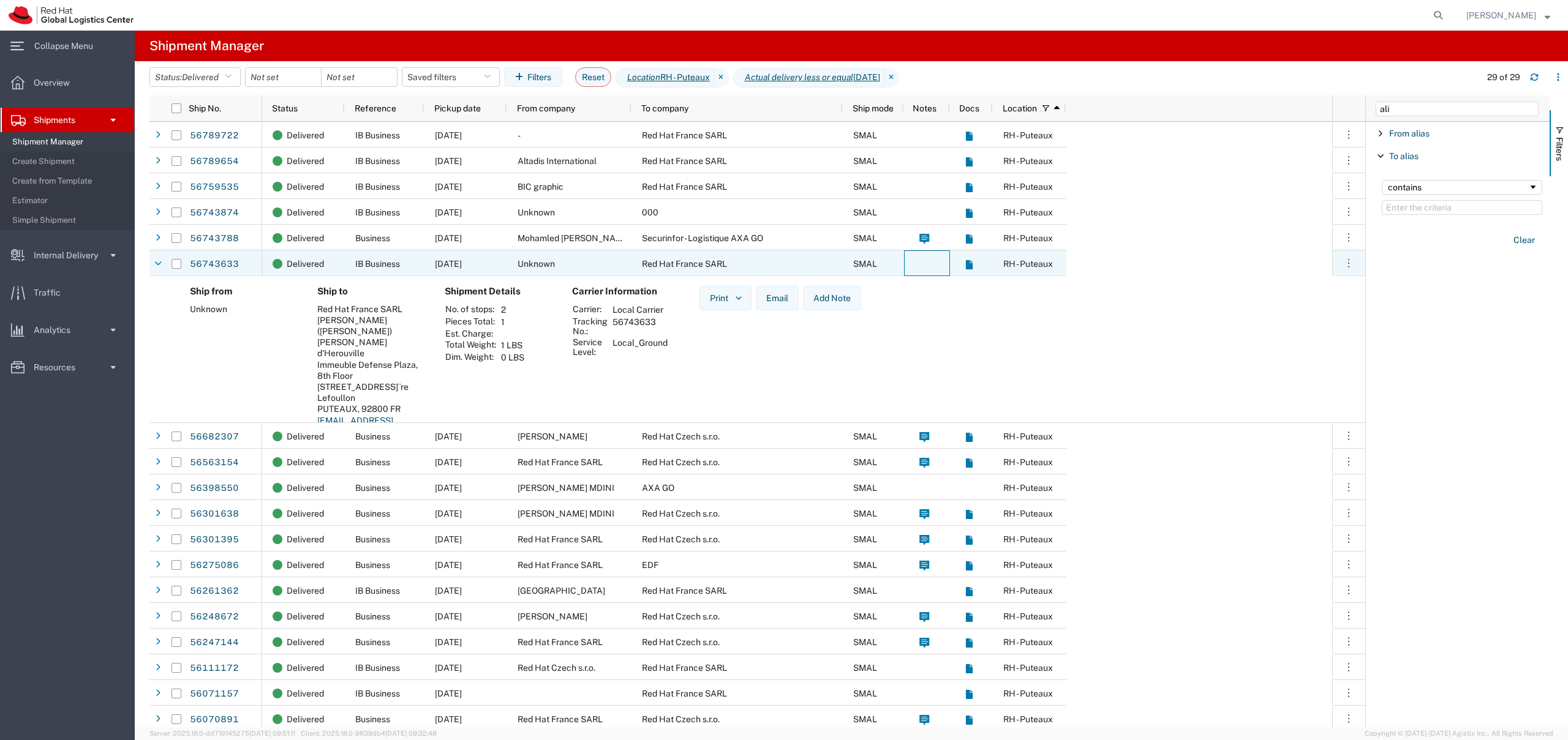
click at [922, 266] on agx-ag-table-icon-cell at bounding box center [925, 263] width 9 height 10
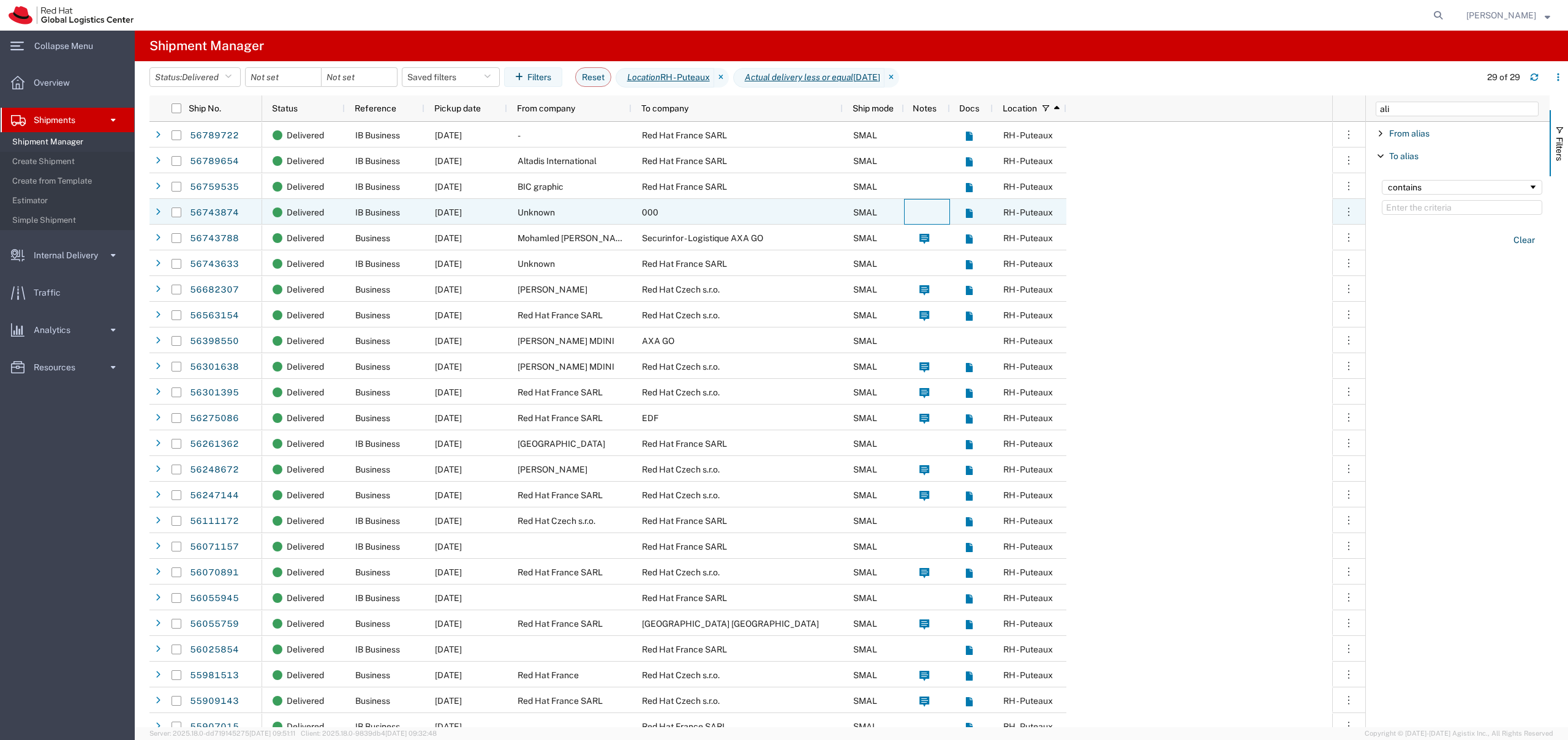
click at [925, 212] on agx-ag-table-icon-cell at bounding box center [925, 212] width 9 height 10
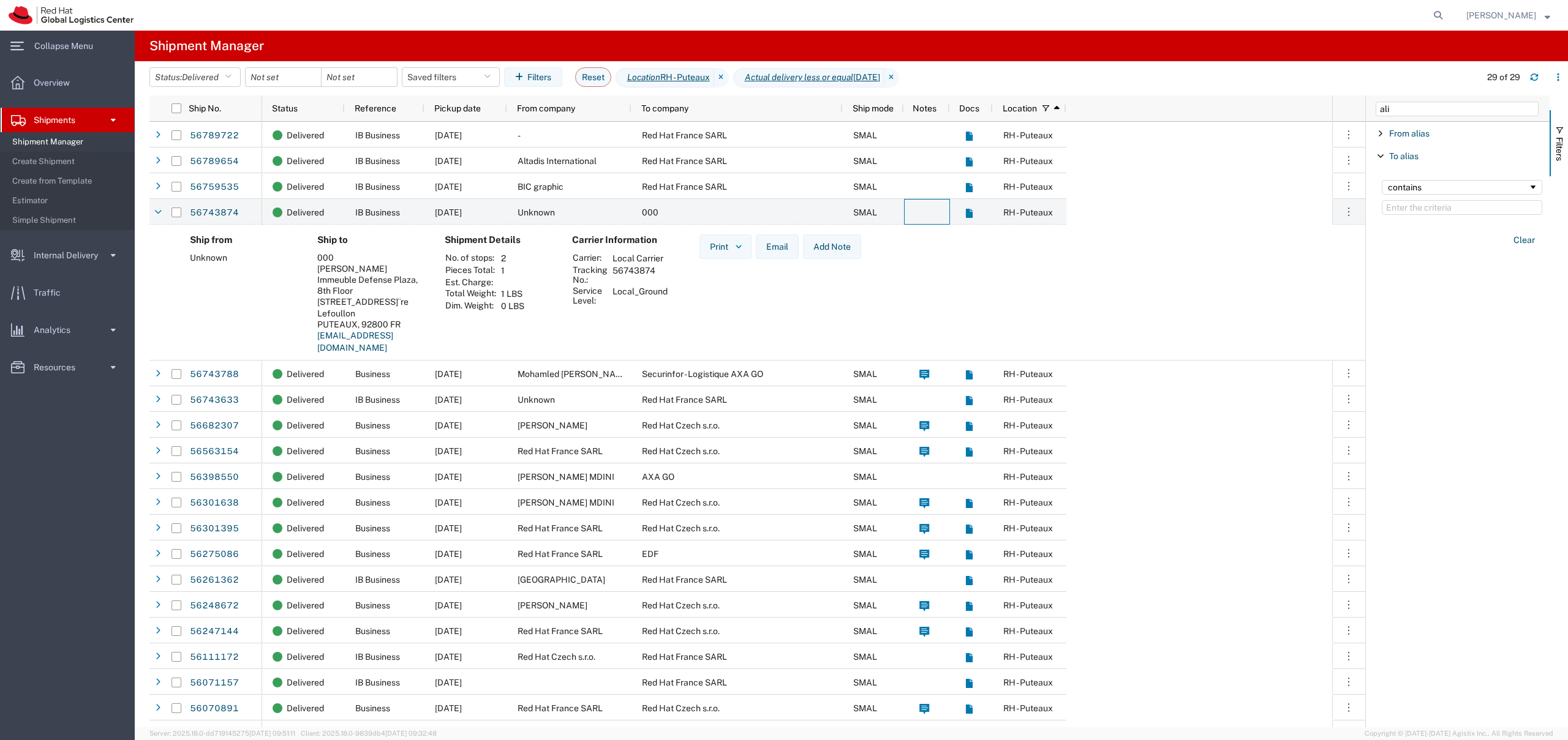
drag, startPoint x: 924, startPoint y: 212, endPoint x: 915, endPoint y: 275, distance: 63.6
click at [915, 275] on div "56789722 56789654 56759535 56743874 56743788 56743633 56682307 56563154 5639855…" at bounding box center [757, 425] width 1215 height 605
drag, startPoint x: 217, startPoint y: 211, endPoint x: 975, endPoint y: 25, distance: 780.5
click at [0, 0] on div "main_menu Created with Sketch. Collapse Menu Overview Shipments Shipment Manage…" at bounding box center [784, 370] width 1568 height 740
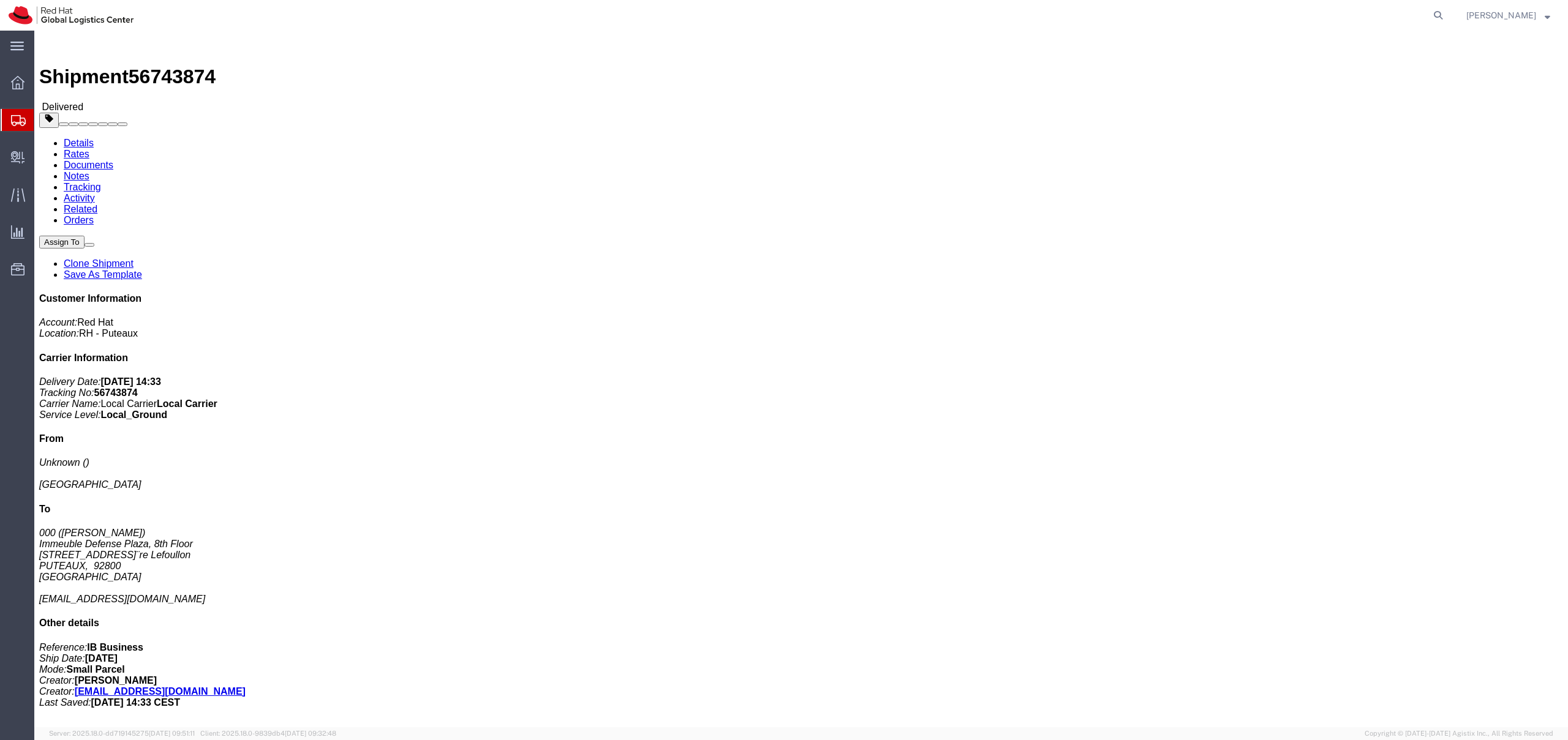
click address "000 ([PERSON_NAME]) Immeuble [GEOGRAPHIC_DATA], [STREET_ADDRESS] [EMAIL_ADDRESS…"
